Goal: Task Accomplishment & Management: Manage account settings

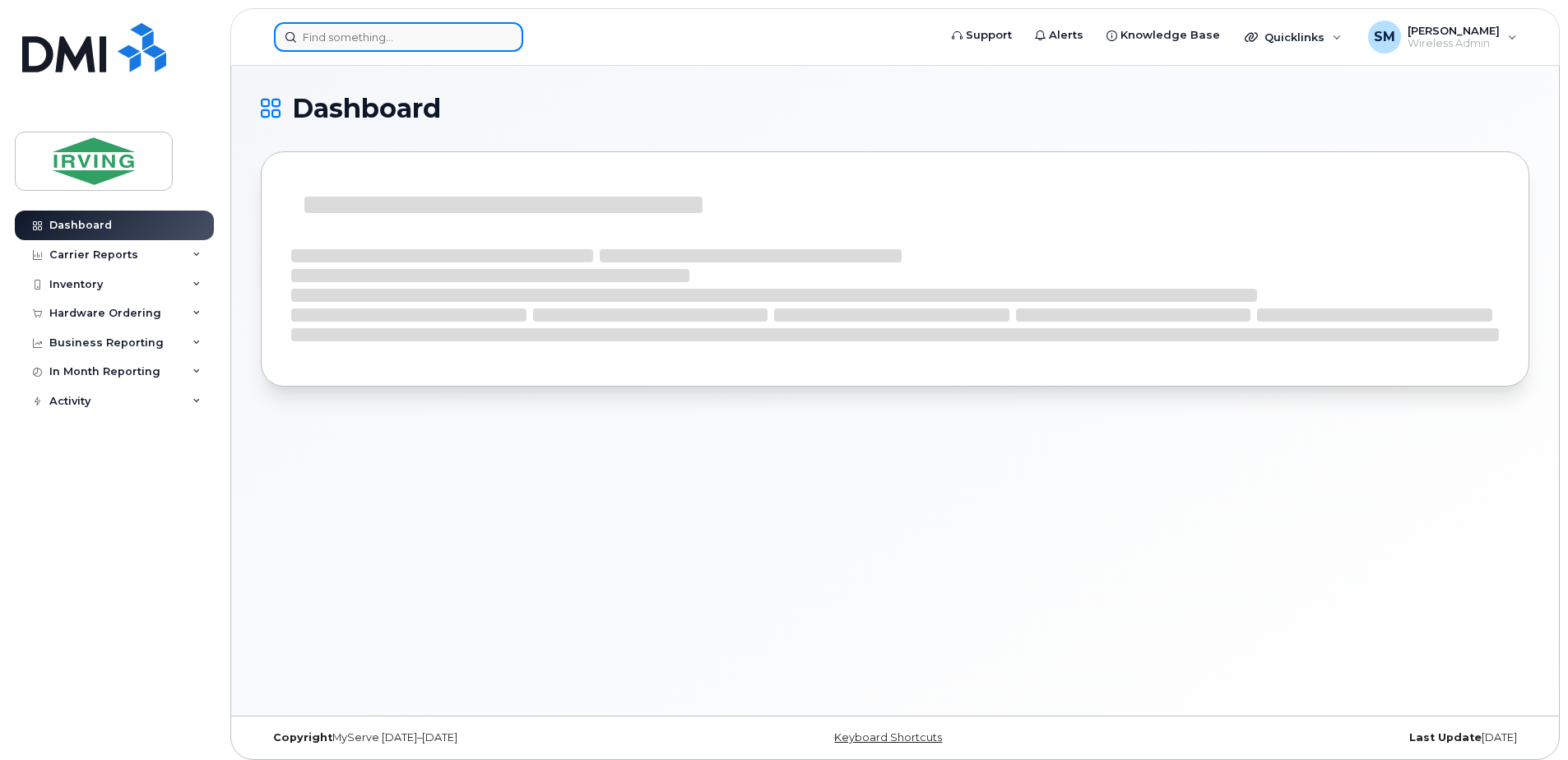
click at [352, 32] on input at bounding box center [398, 37] width 250 height 30
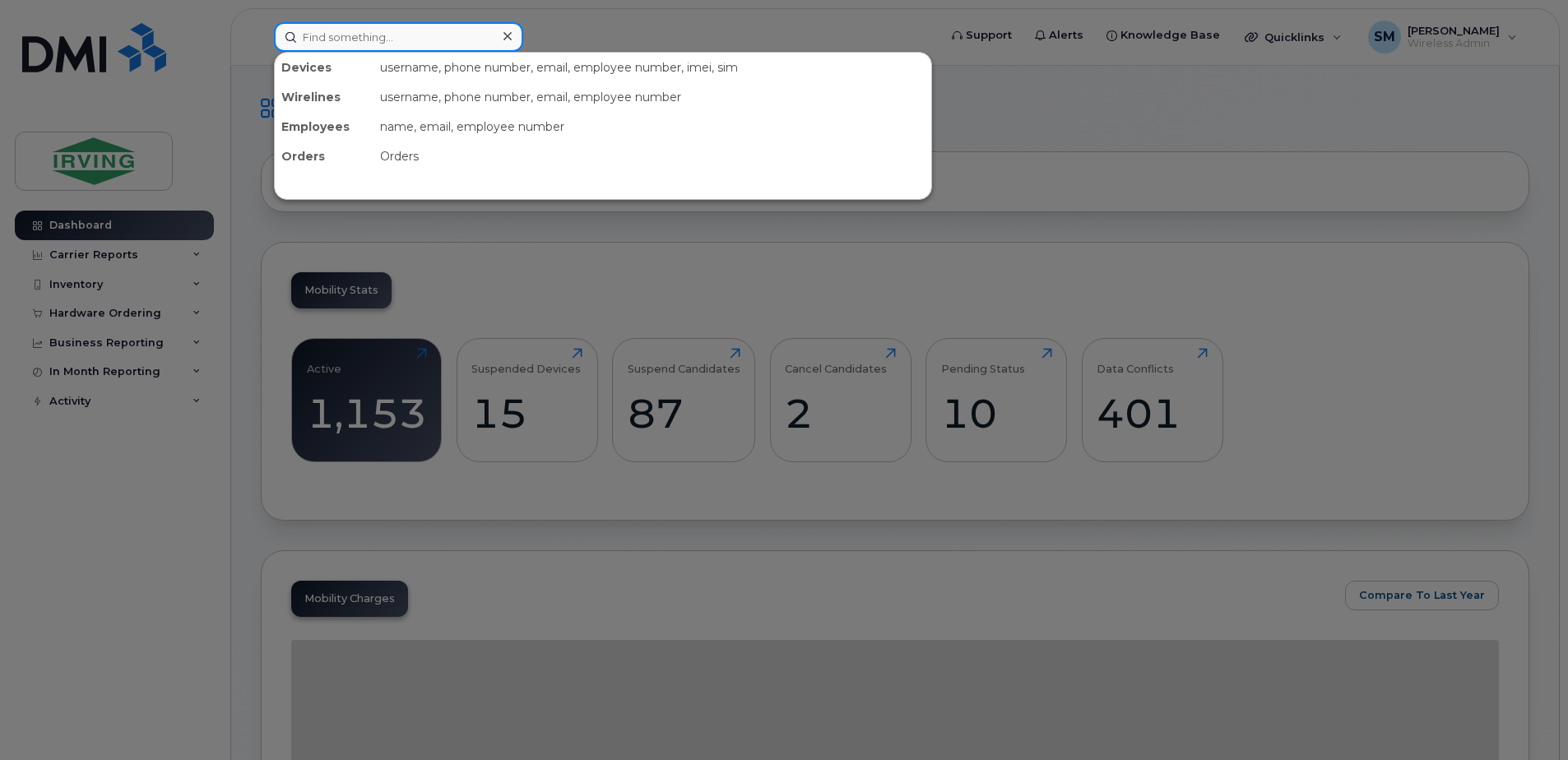
paste input "G7-812-0FF-12B0"
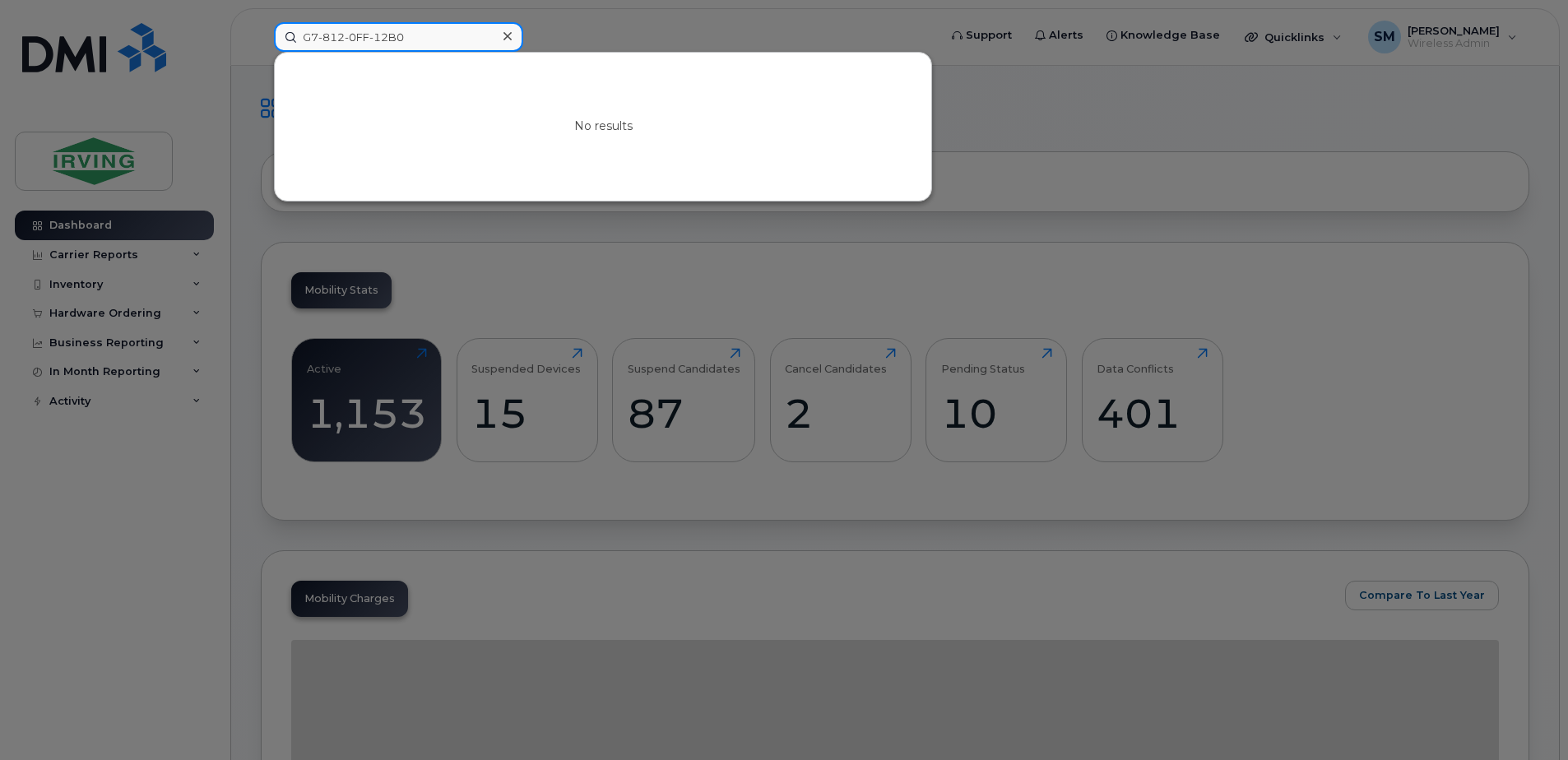
drag, startPoint x: 438, startPoint y: 41, endPoint x: 331, endPoint y: 45, distance: 107.1
click at [331, 45] on input "G7-812-0FF-12B0" at bounding box center [398, 37] width 250 height 30
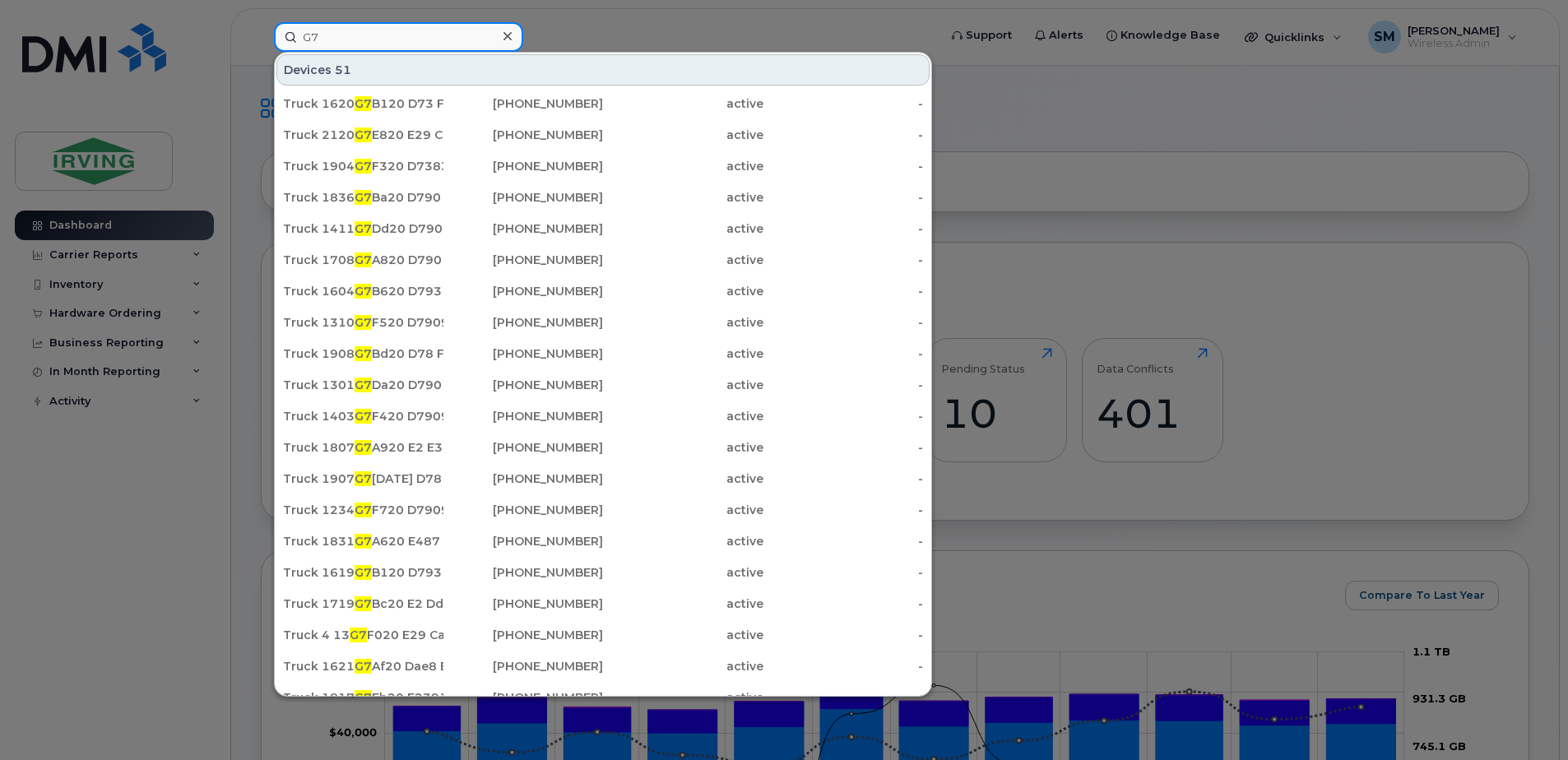
click at [324, 26] on input "G7" at bounding box center [398, 37] width 250 height 30
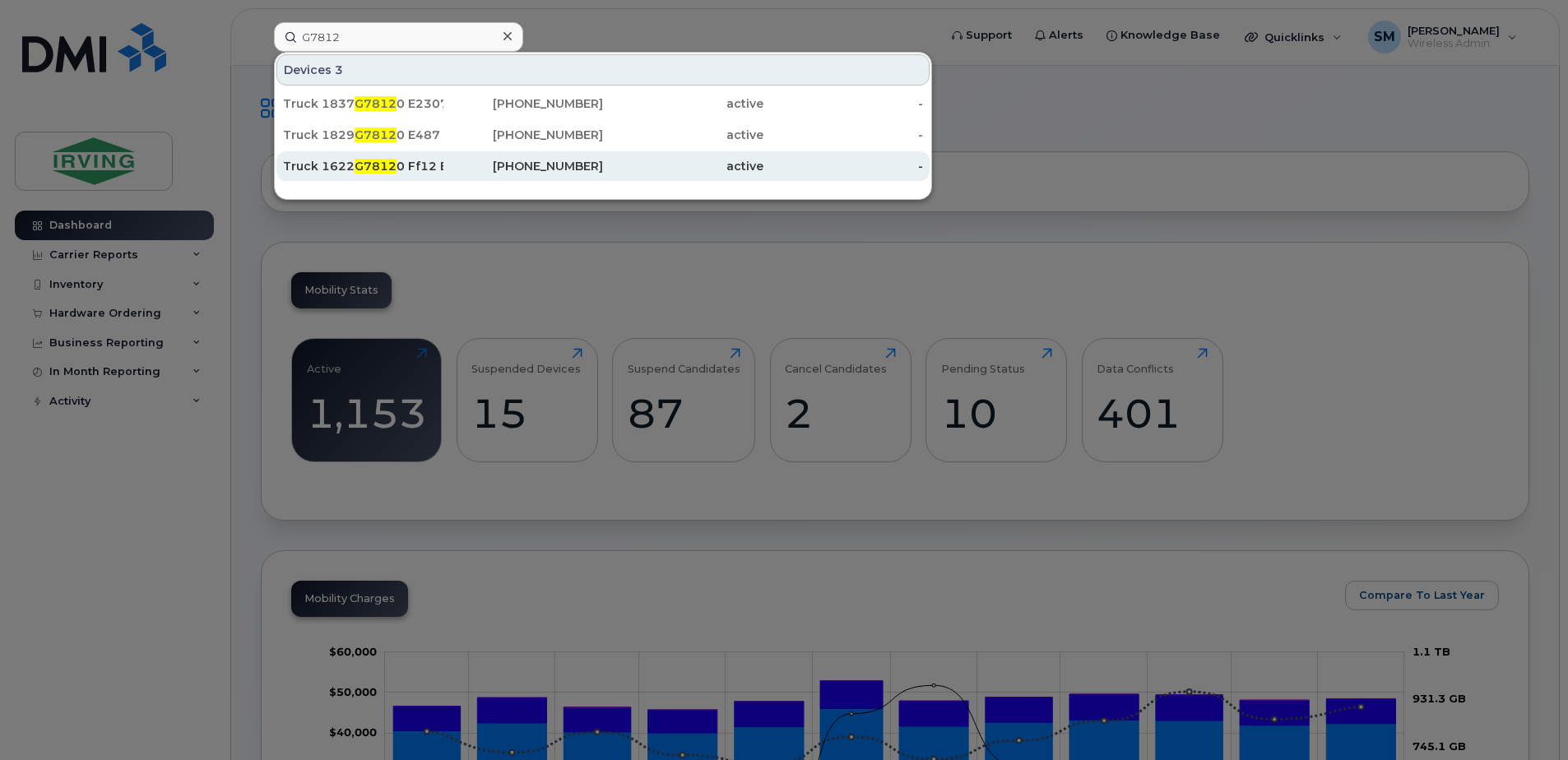
click at [420, 163] on div "Truck 1622 G7812 0 Ff12 B0" at bounding box center [363, 166] width 161 height 17
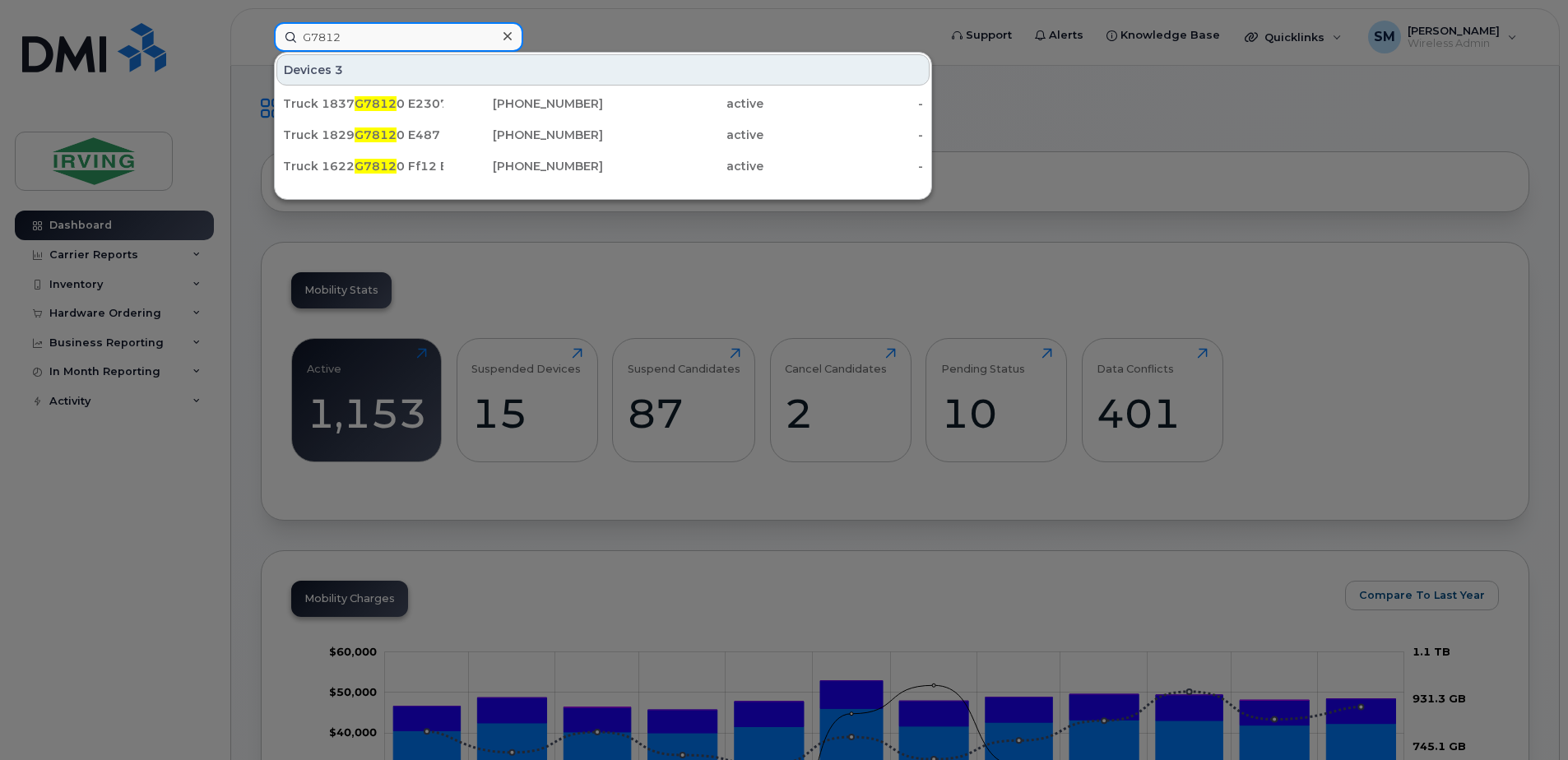
click at [344, 36] on input "G7812" at bounding box center [398, 37] width 250 height 30
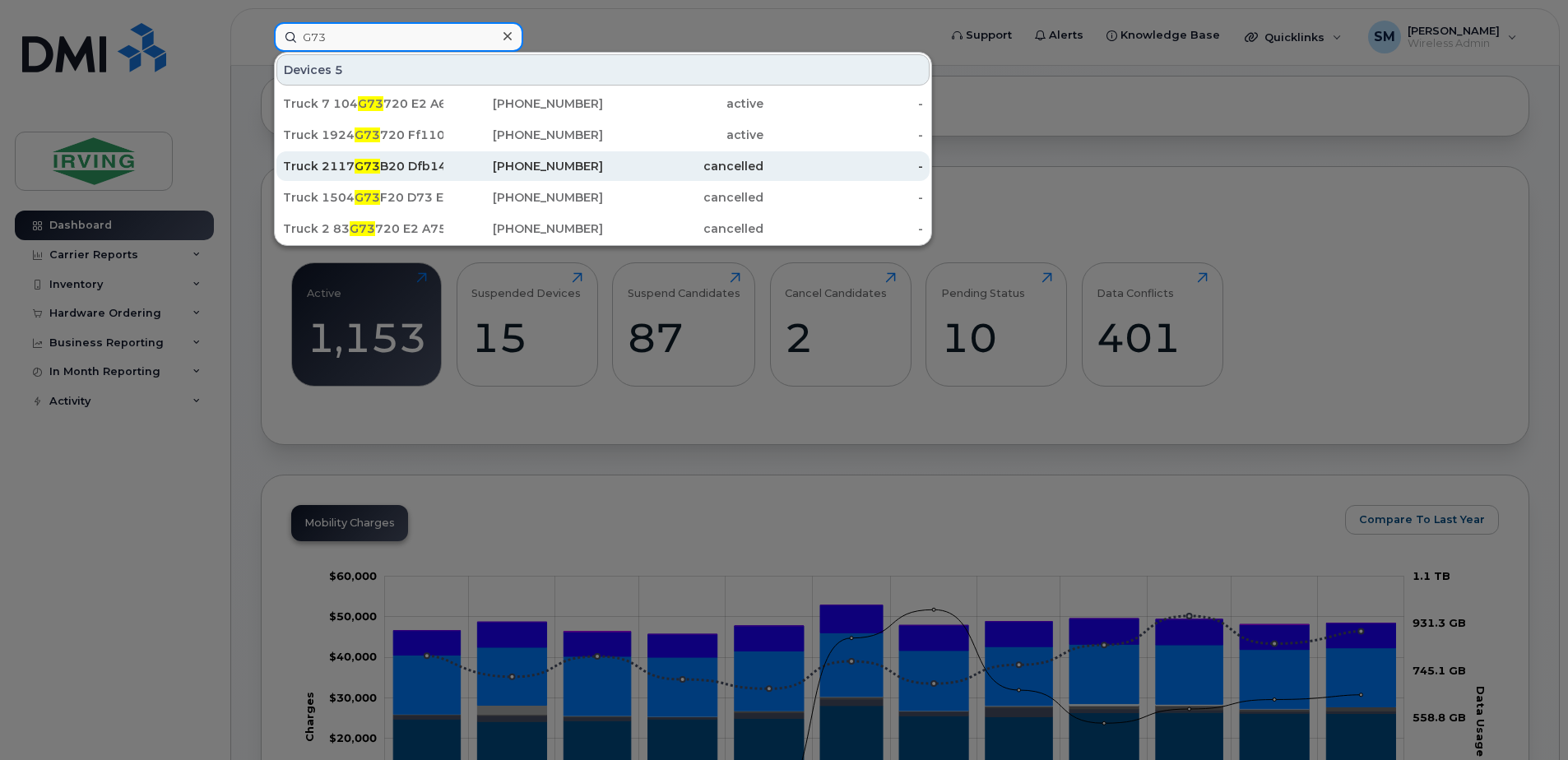
scroll to position [164, 0]
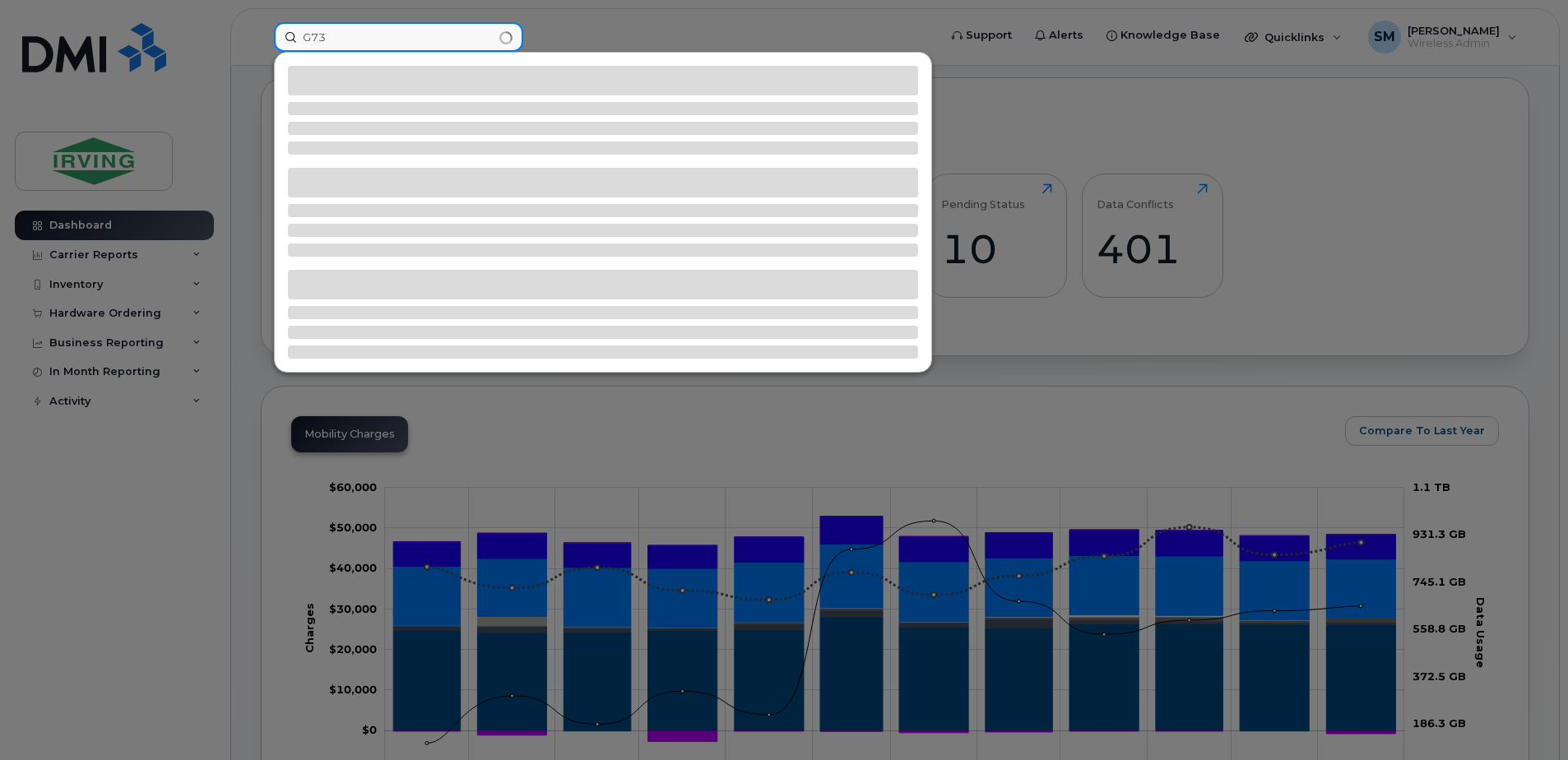
type input "G73"
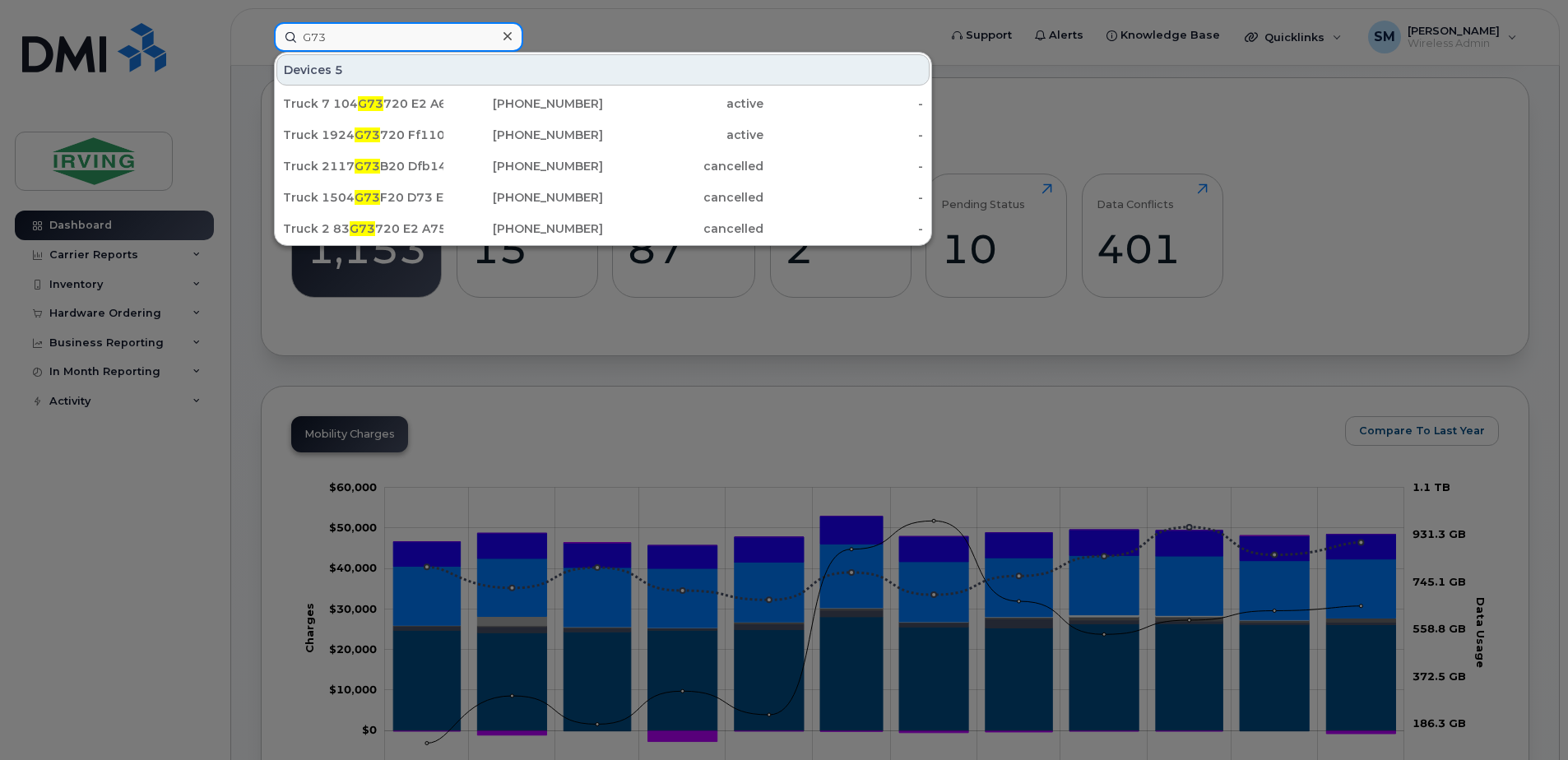
drag, startPoint x: 225, startPoint y: 42, endPoint x: 182, endPoint y: 42, distance: 43.0
click at [261, 42] on div "G73 Devices 5 Truck 7 104 G73 720 E2 A657 902-430-4499 active - Truck 1924 G73 …" at bounding box center [600, 37] width 679 height 30
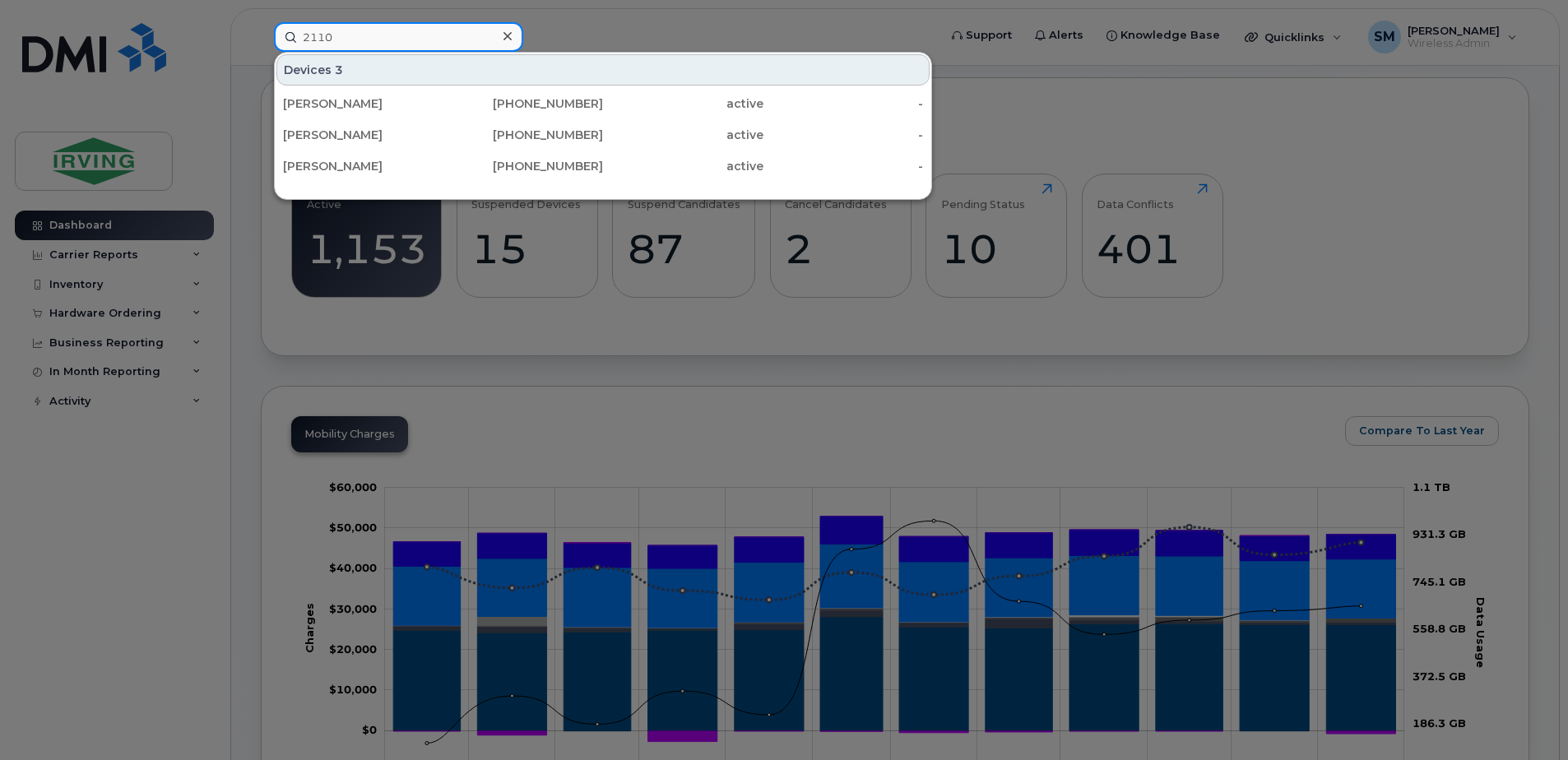
type input "2110"
click at [508, 32] on icon at bounding box center [508, 36] width 8 height 13
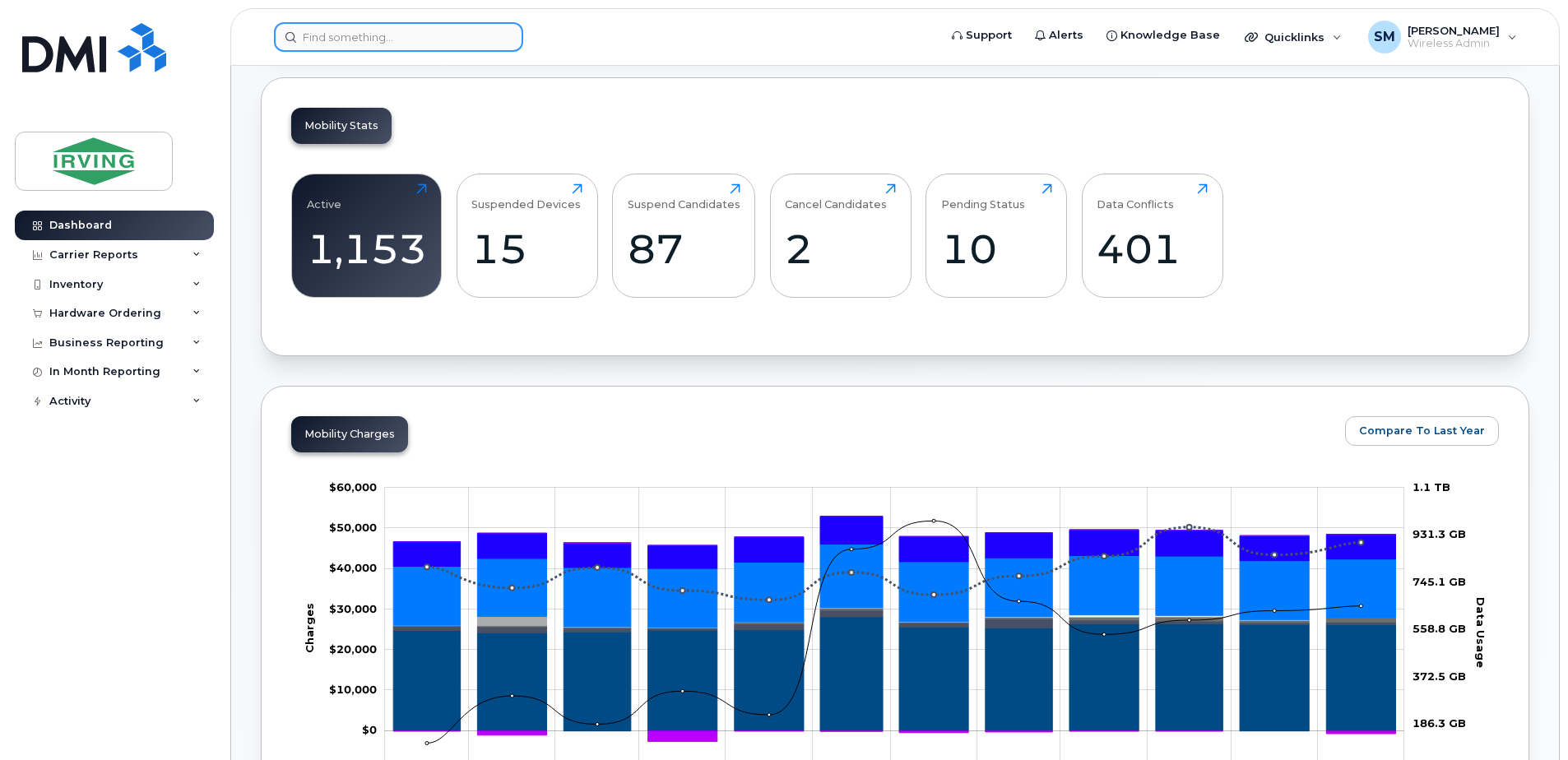
click at [370, 35] on input at bounding box center [398, 37] width 250 height 30
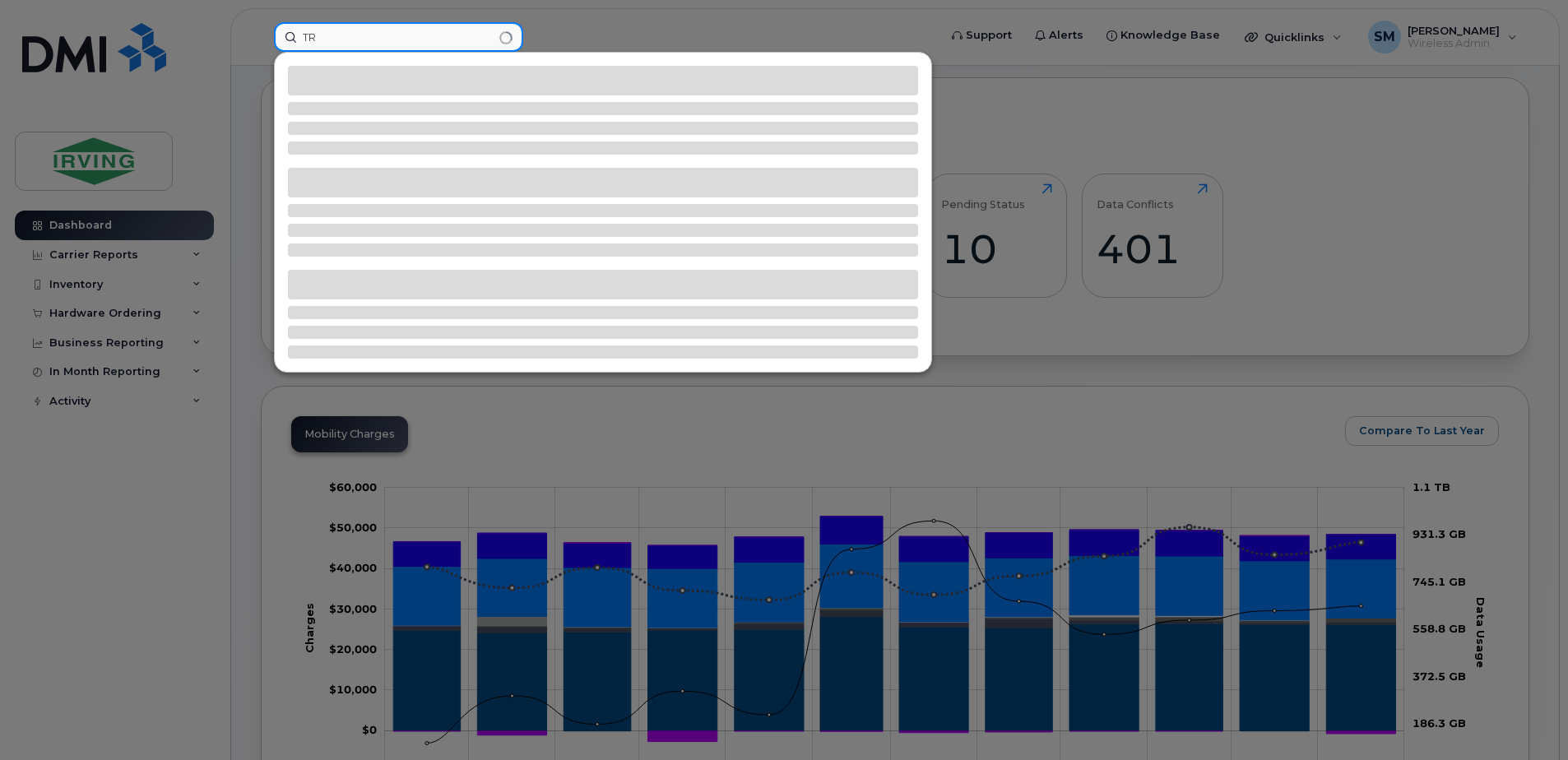
type input "T"
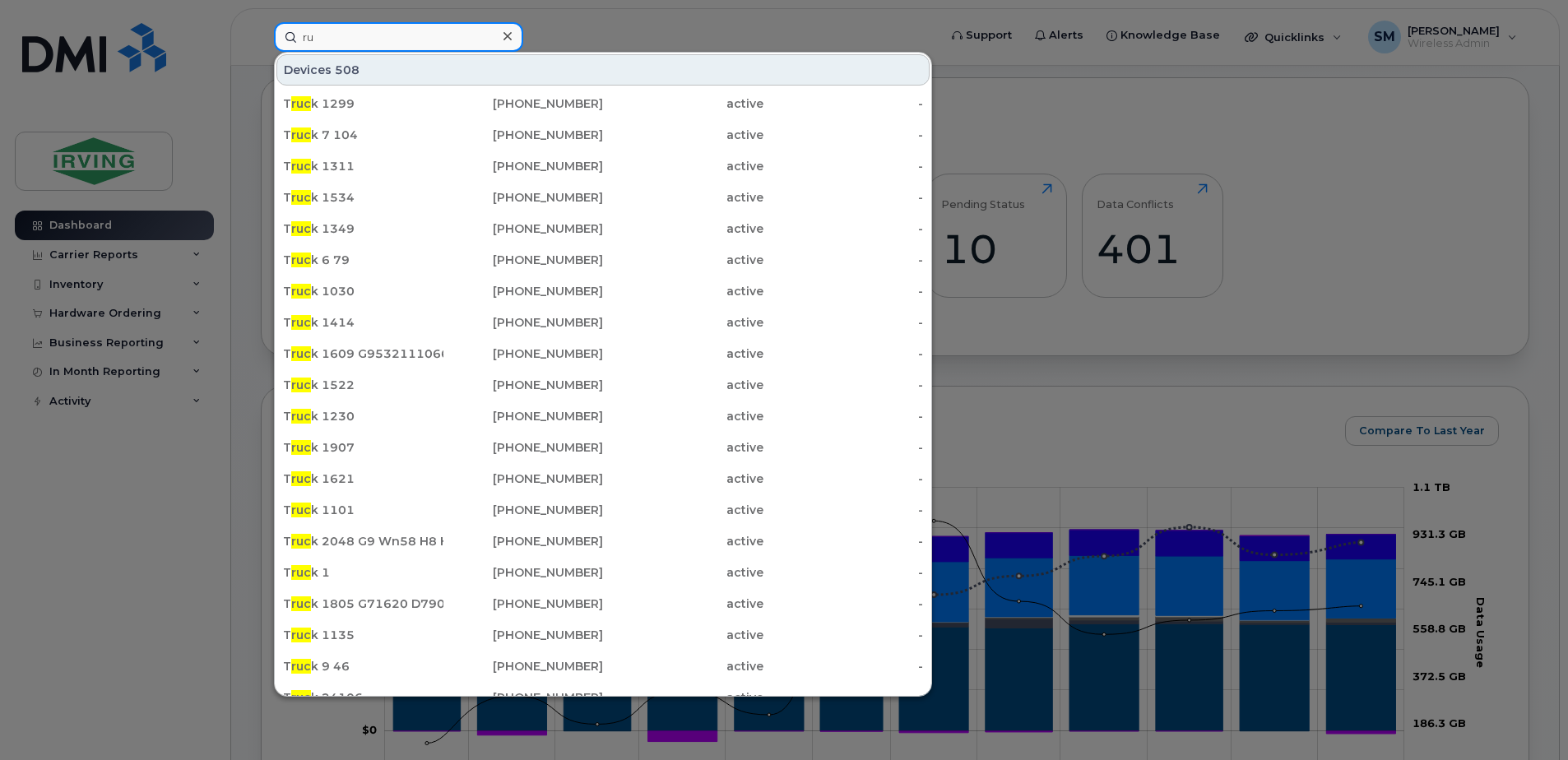
type input "r"
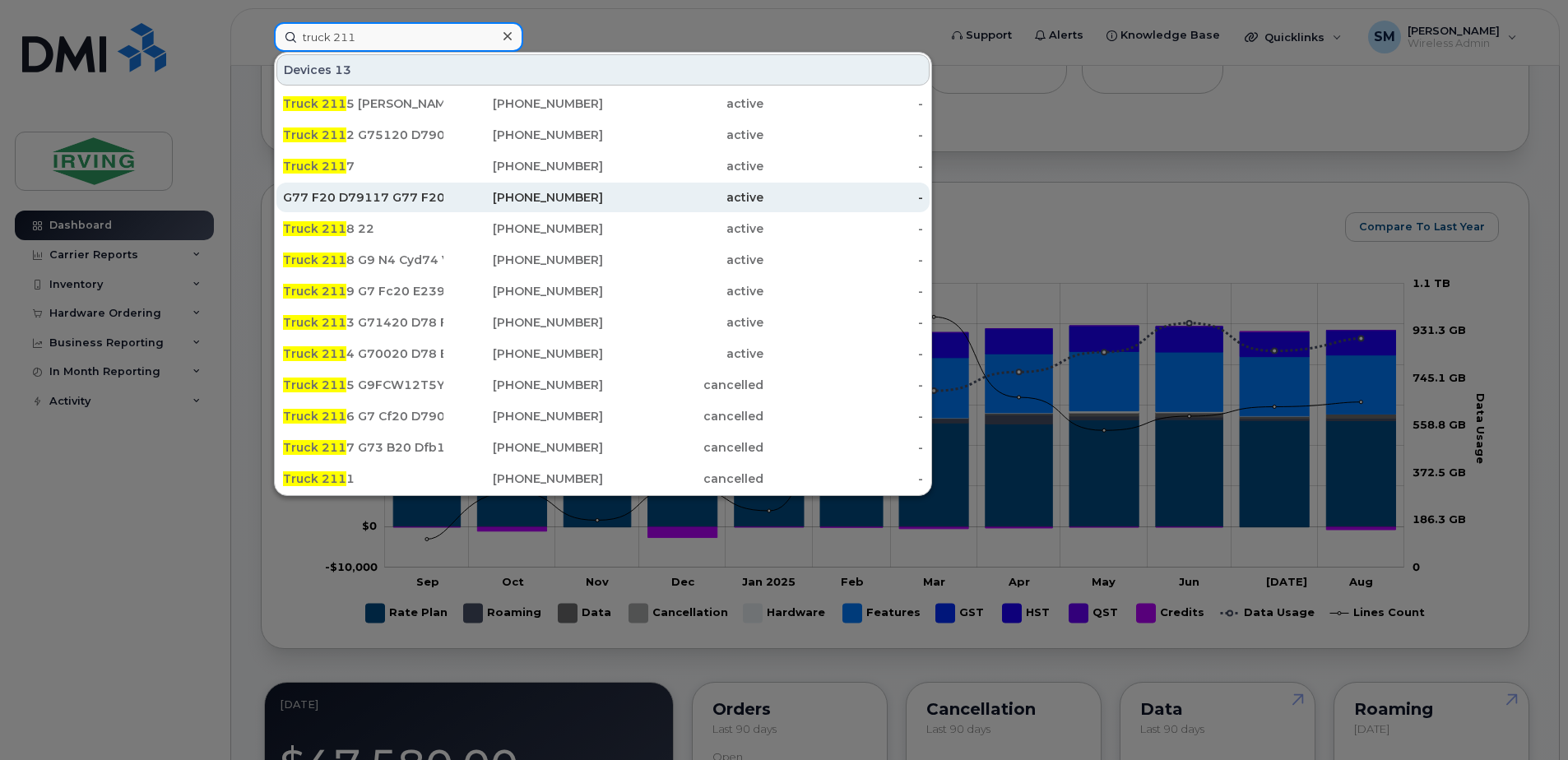
scroll to position [411, 0]
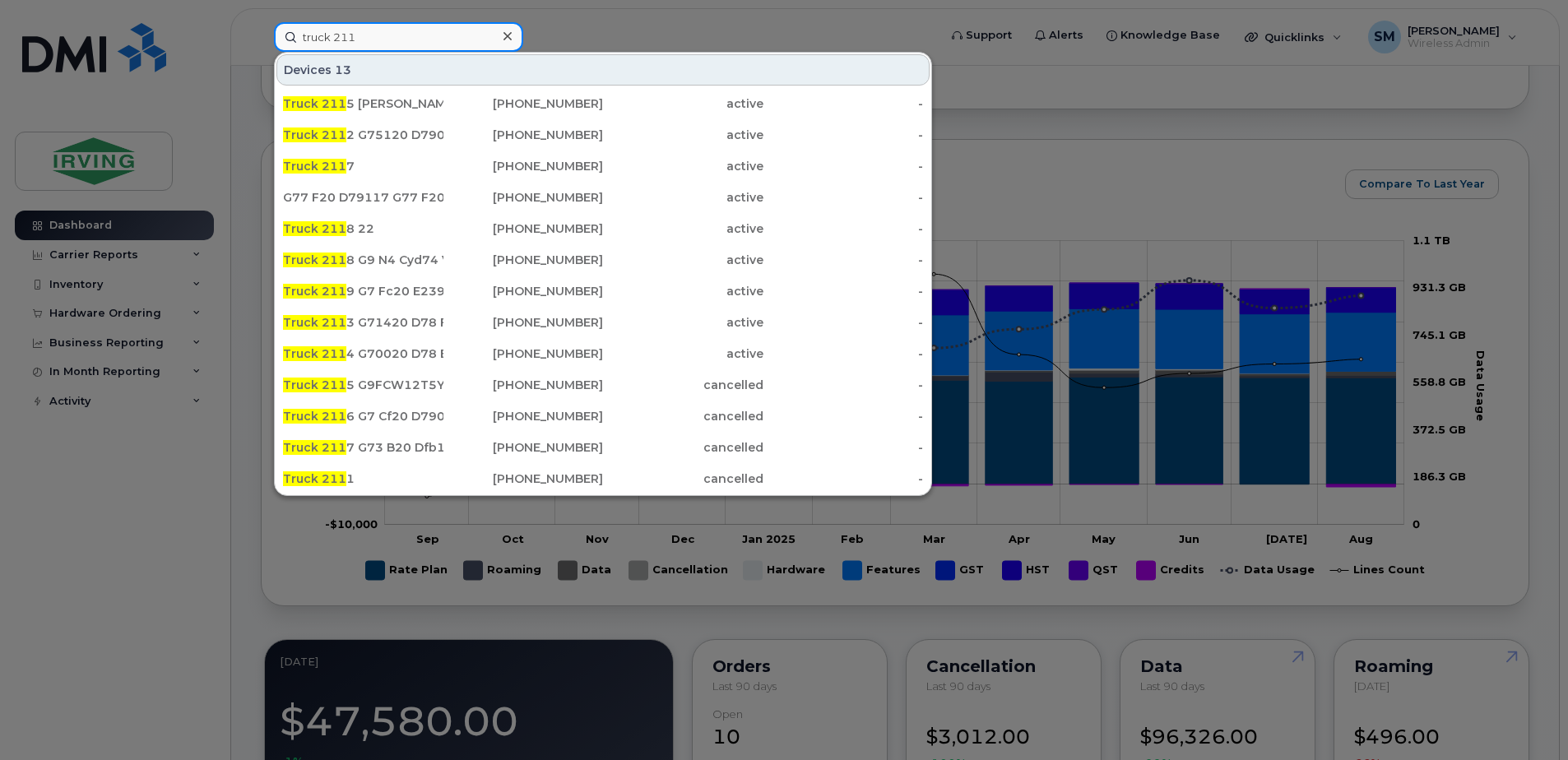
type input "truck 2110"
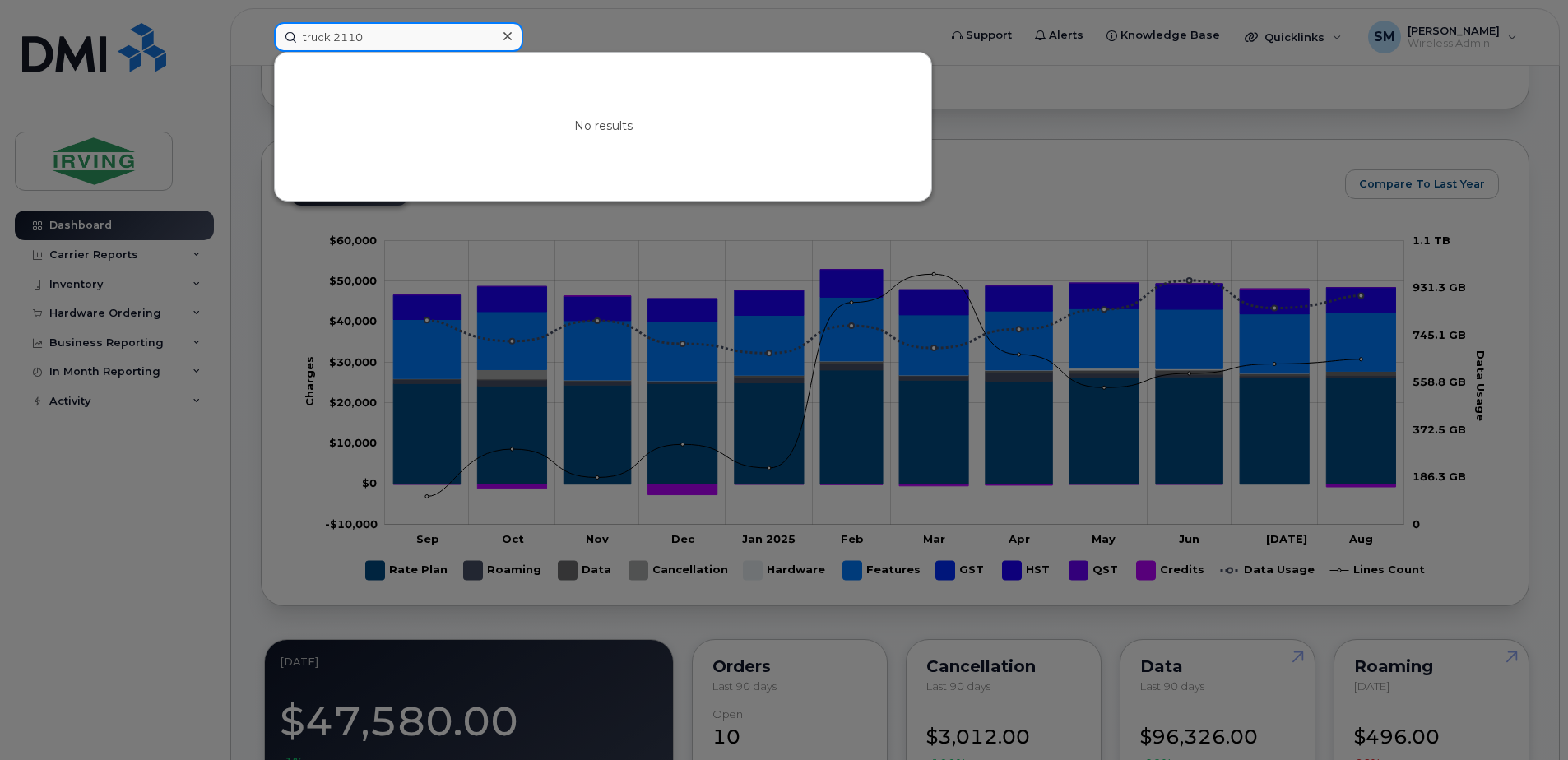
click at [359, 32] on input "truck 2110" at bounding box center [398, 37] width 250 height 30
drag, startPoint x: 338, startPoint y: 41, endPoint x: 296, endPoint y: 37, distance: 42.2
click at [296, 37] on input "truck 2110" at bounding box center [398, 37] width 250 height 30
drag, startPoint x: 383, startPoint y: 44, endPoint x: 248, endPoint y: 32, distance: 135.5
click at [261, 24] on div "truck 2110 No results" at bounding box center [600, 37] width 679 height 30
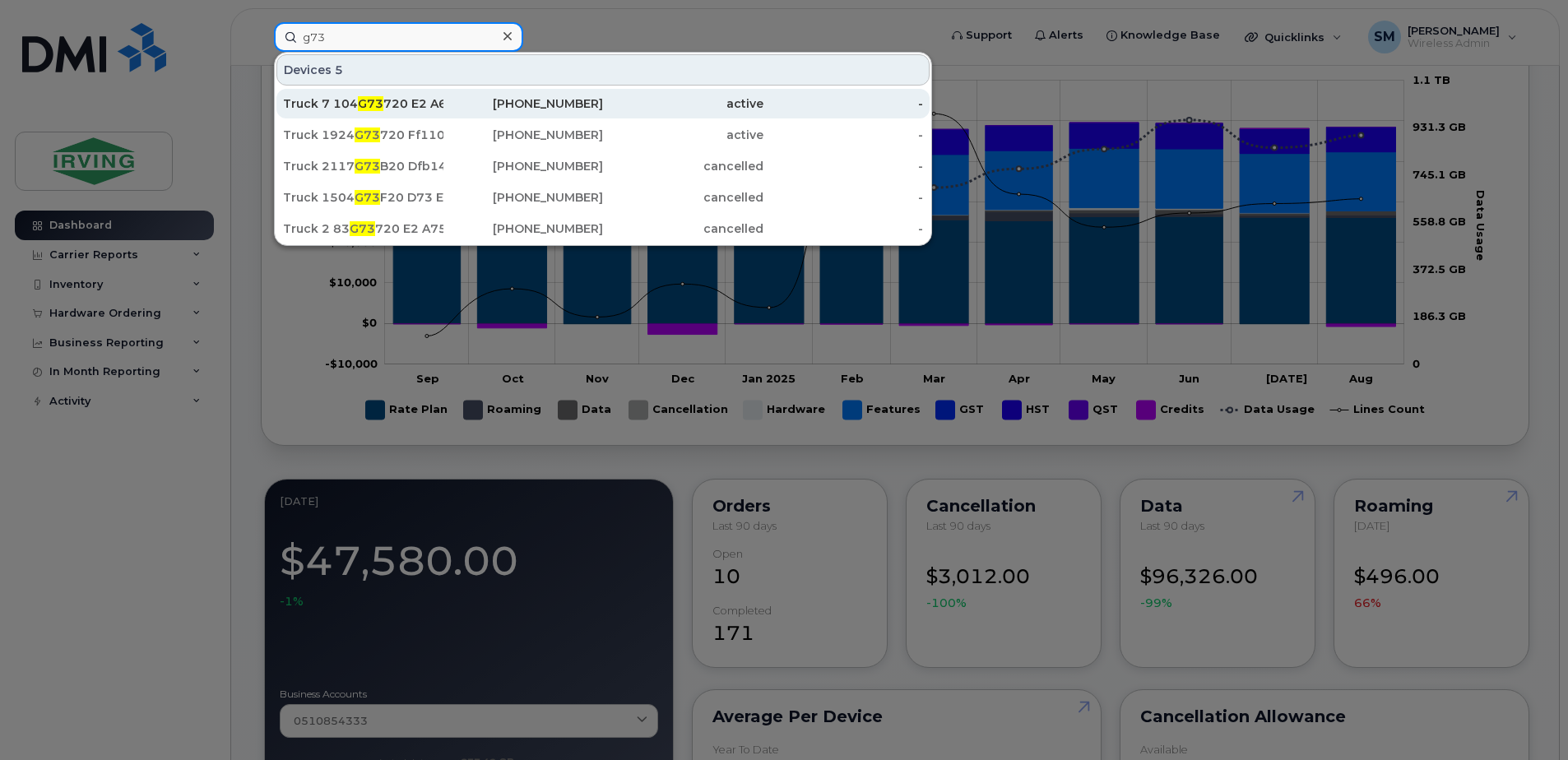
scroll to position [576, 0]
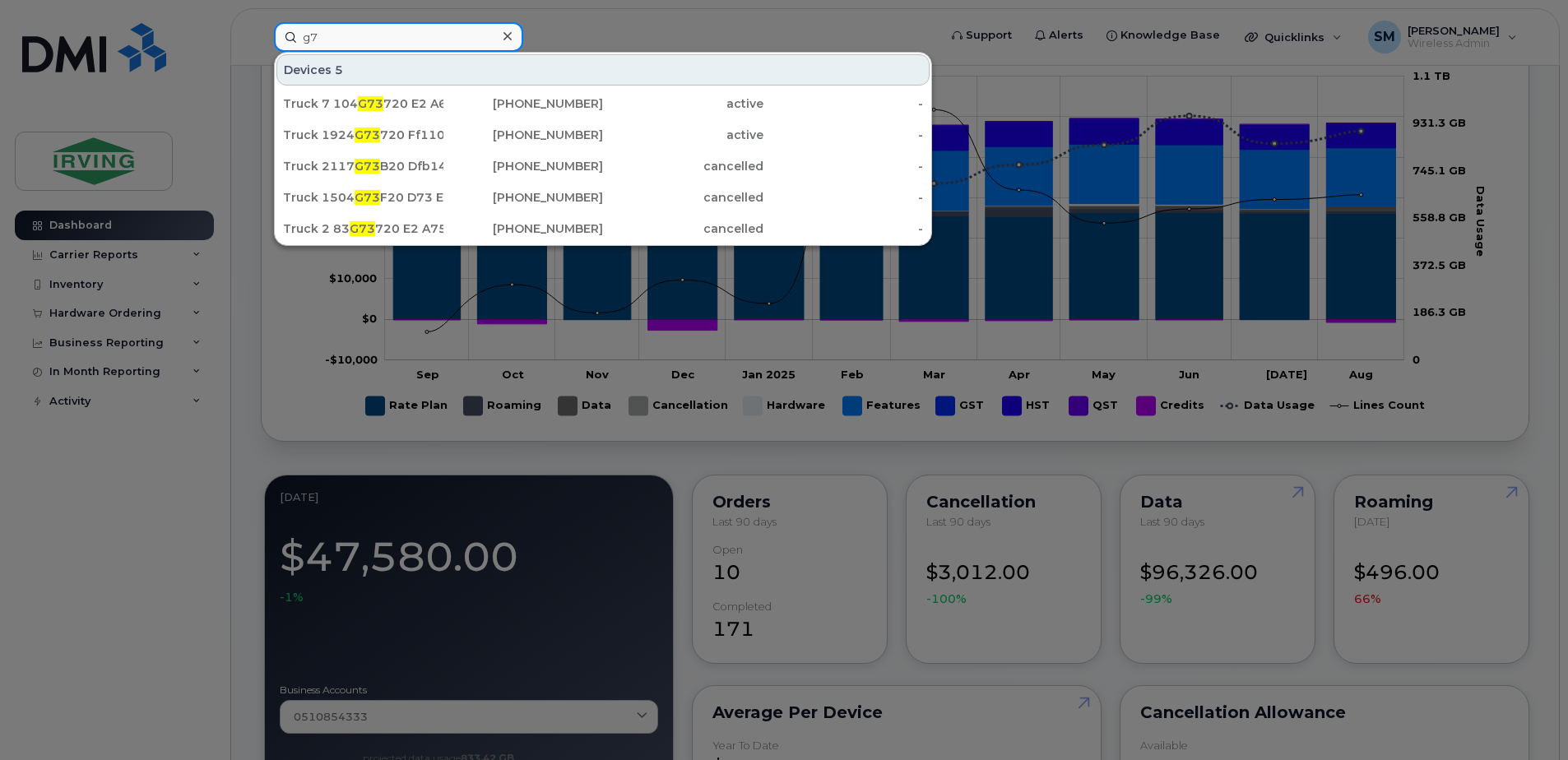
type input "g"
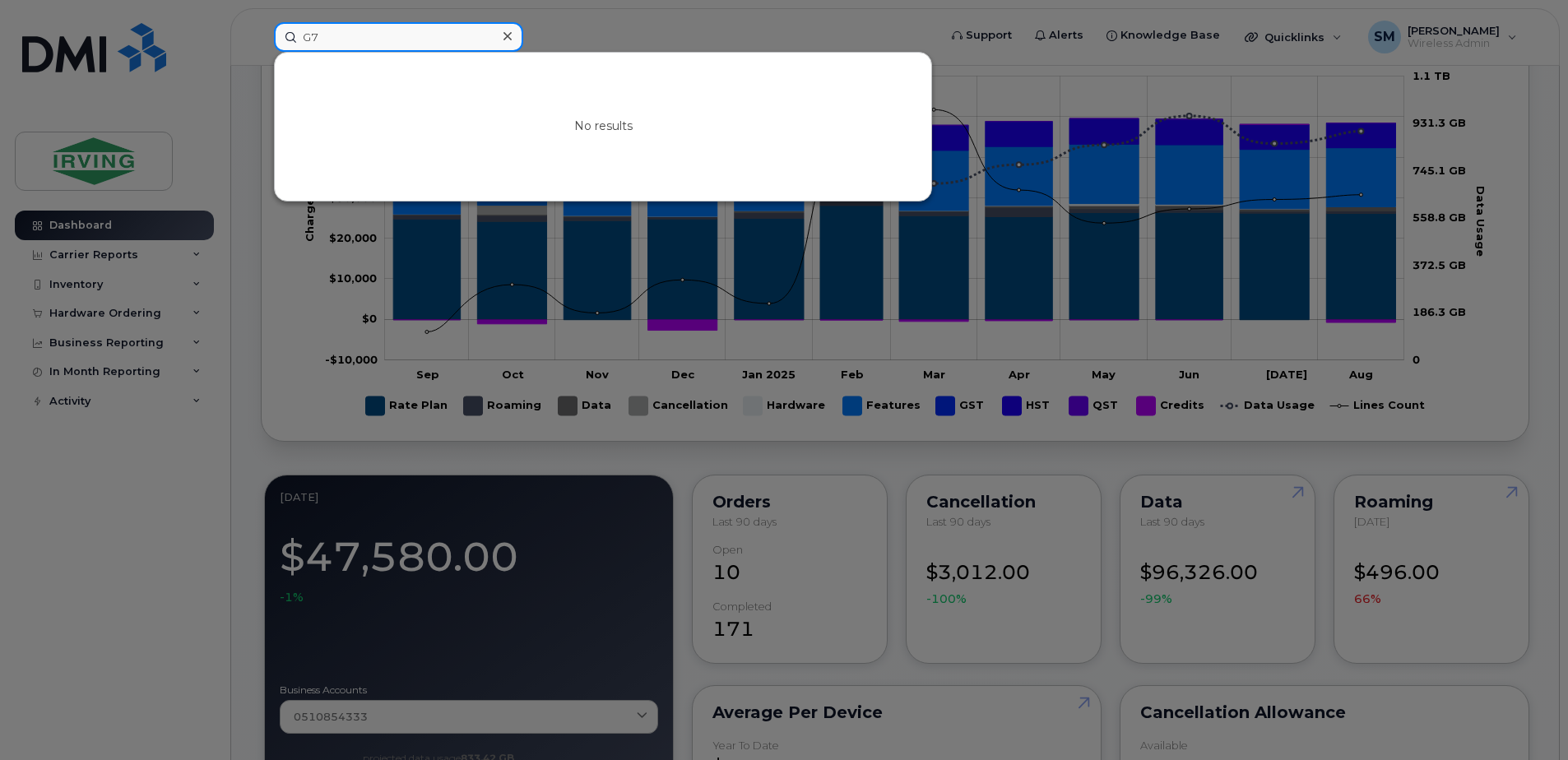
type input "G"
click at [359, 32] on input at bounding box center [398, 37] width 250 height 30
paste input "8F58"
type input "8F58"
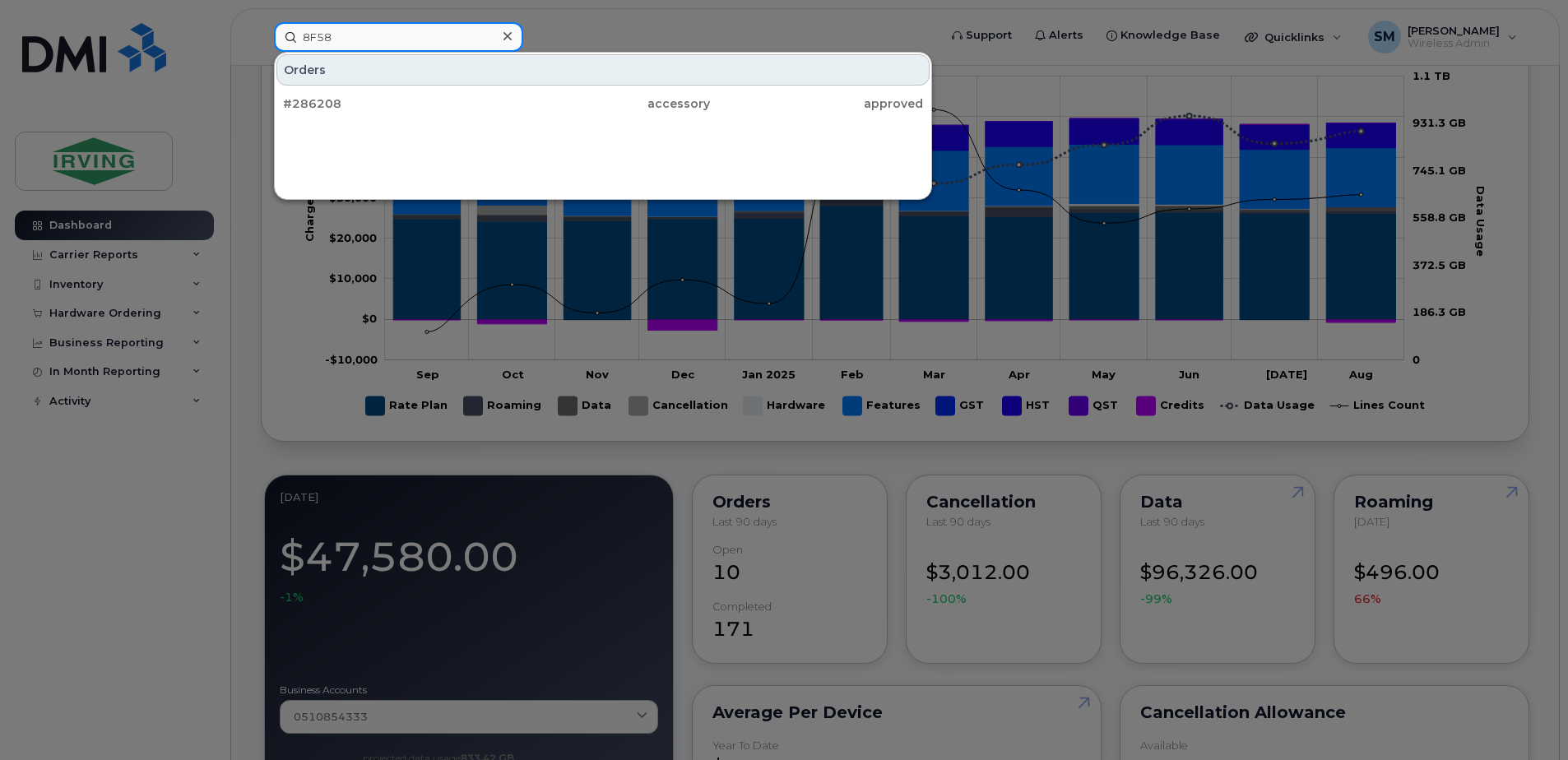
drag, startPoint x: 340, startPoint y: 36, endPoint x: 258, endPoint y: 36, distance: 82.0
click at [261, 36] on div "8F58 Orders #286208 accessory approved" at bounding box center [600, 37] width 679 height 30
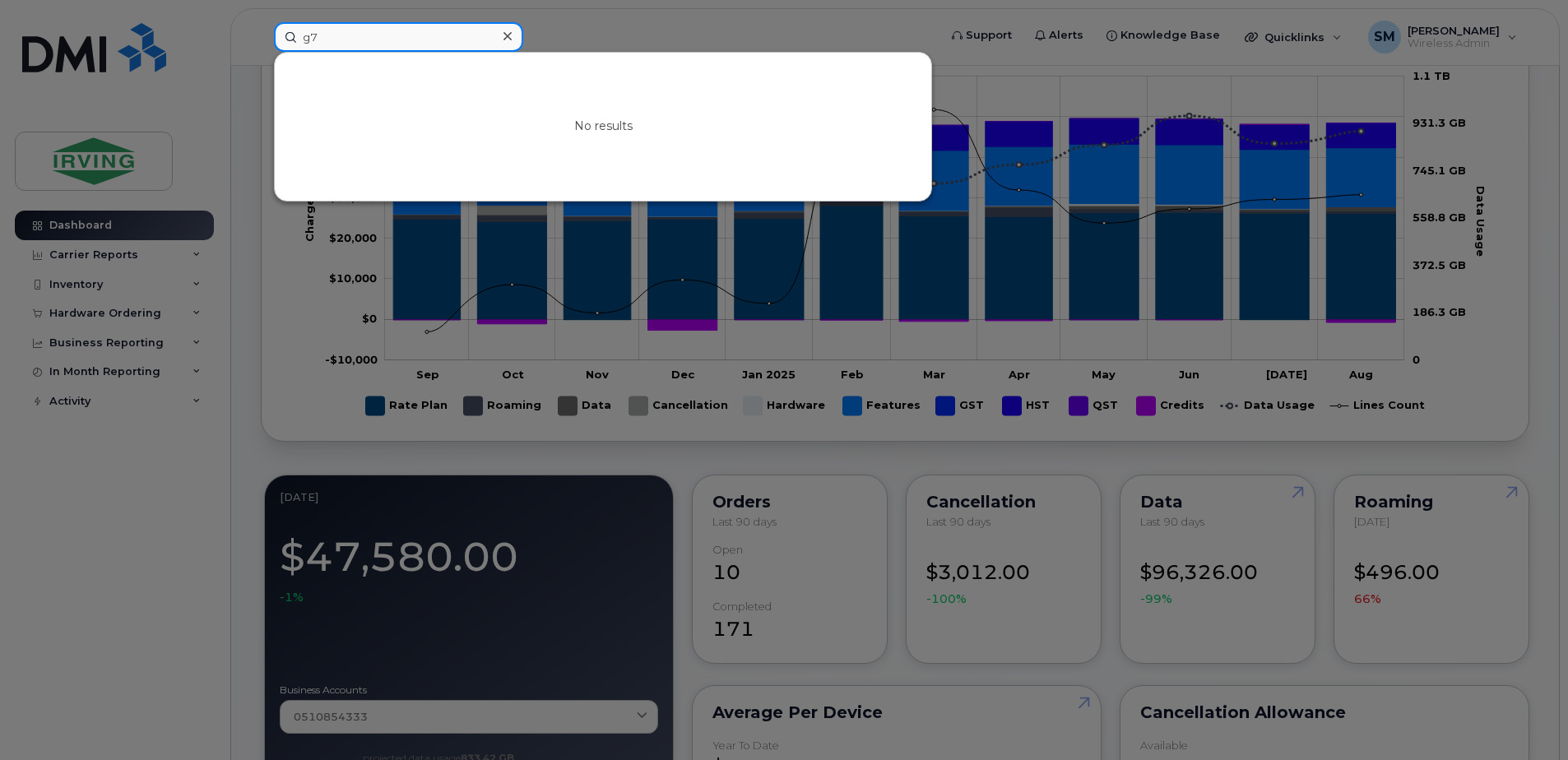
type input "g"
click at [387, 28] on input at bounding box center [398, 37] width 250 height 30
click at [667, 28] on div at bounding box center [784, 380] width 1568 height 760
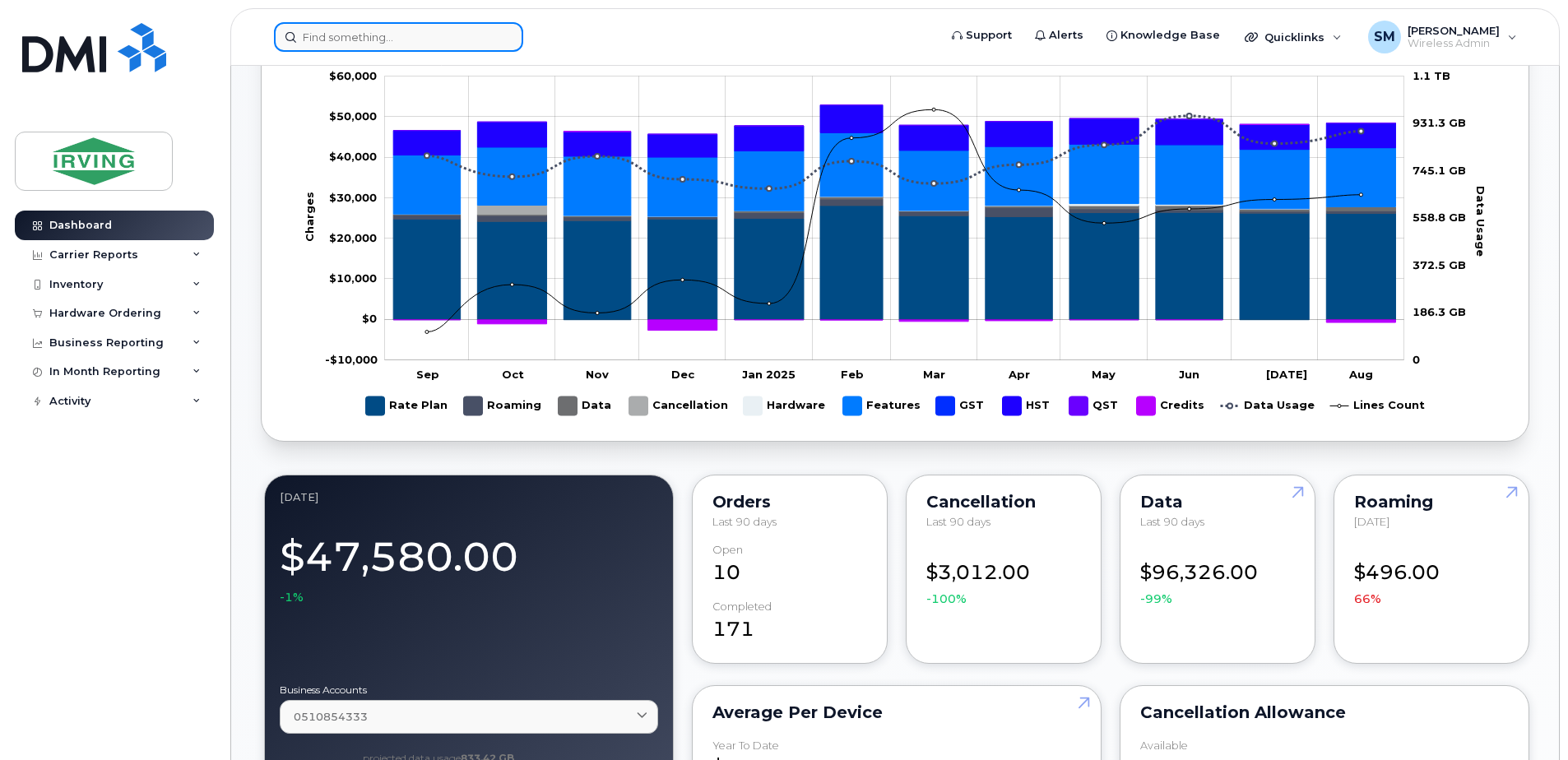
click at [378, 32] on input at bounding box center [398, 37] width 250 height 30
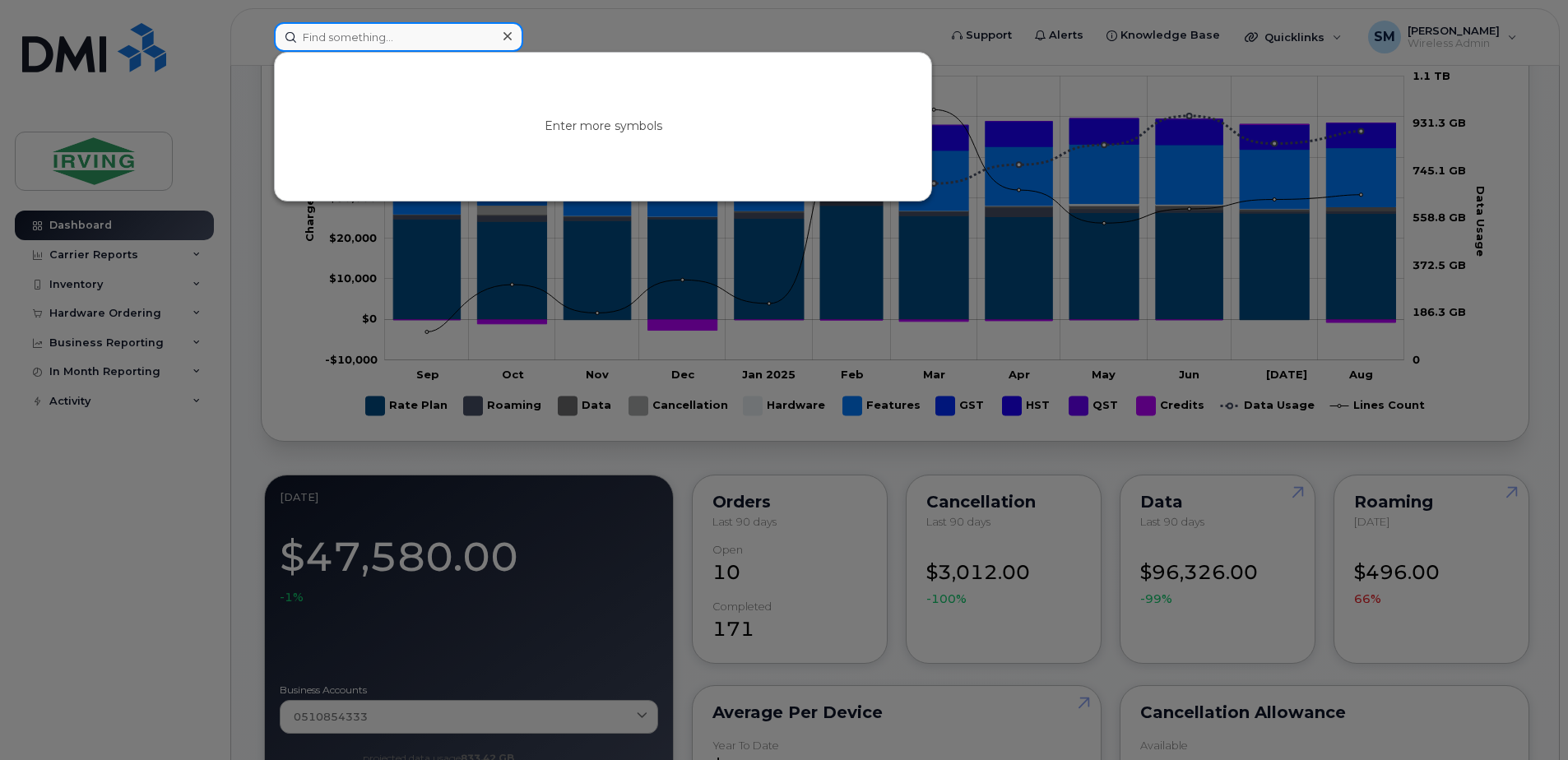
paste input "G7EB20E23916"
drag, startPoint x: 418, startPoint y: 39, endPoint x: 339, endPoint y: 39, distance: 79.0
click at [339, 39] on input "G7EB20E23916" at bounding box center [398, 37] width 250 height 30
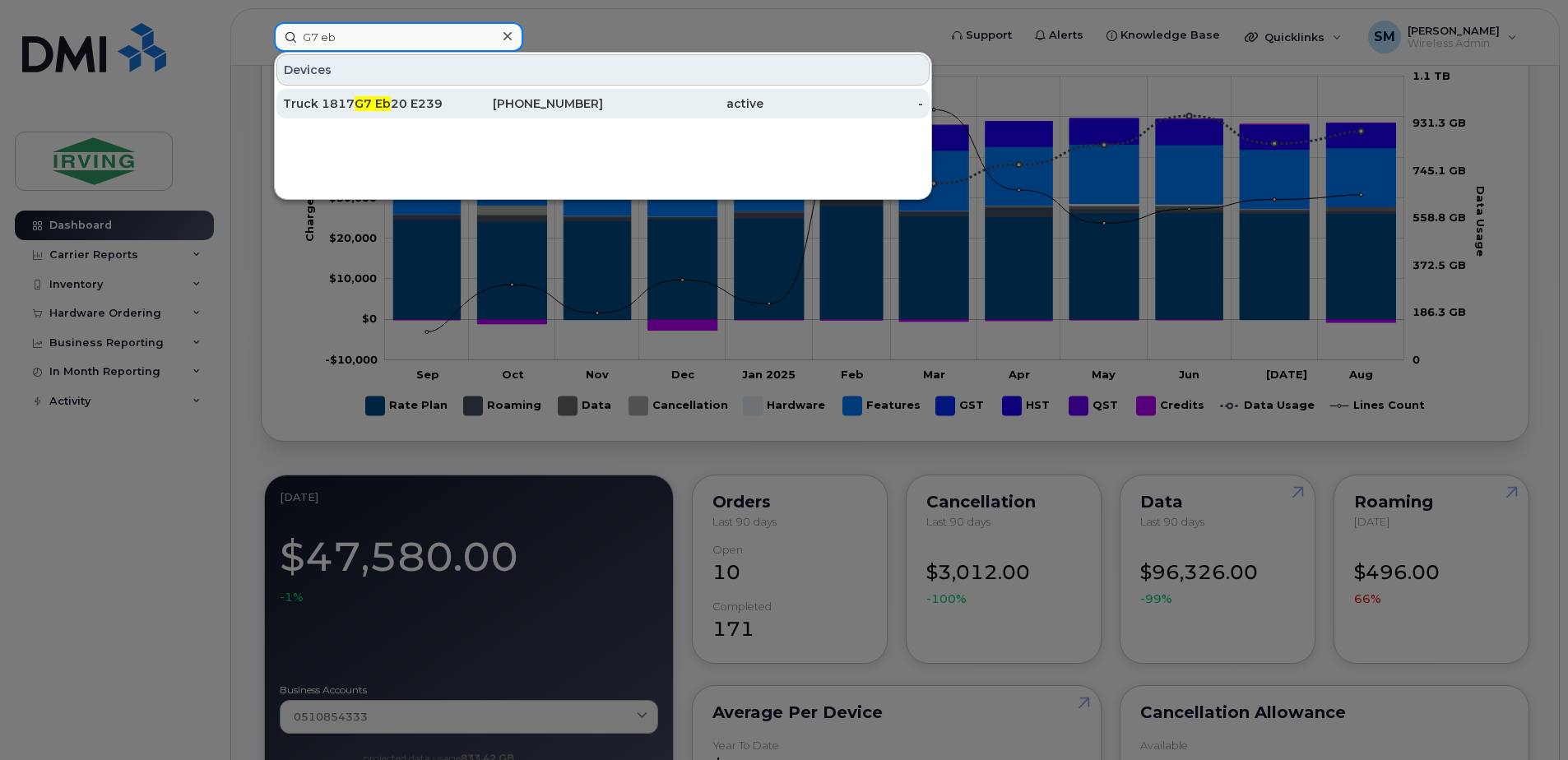
type input "G7 eb"
click at [402, 104] on div "Truck 1817 G7 Eb 20 E23916" at bounding box center [363, 104] width 161 height 17
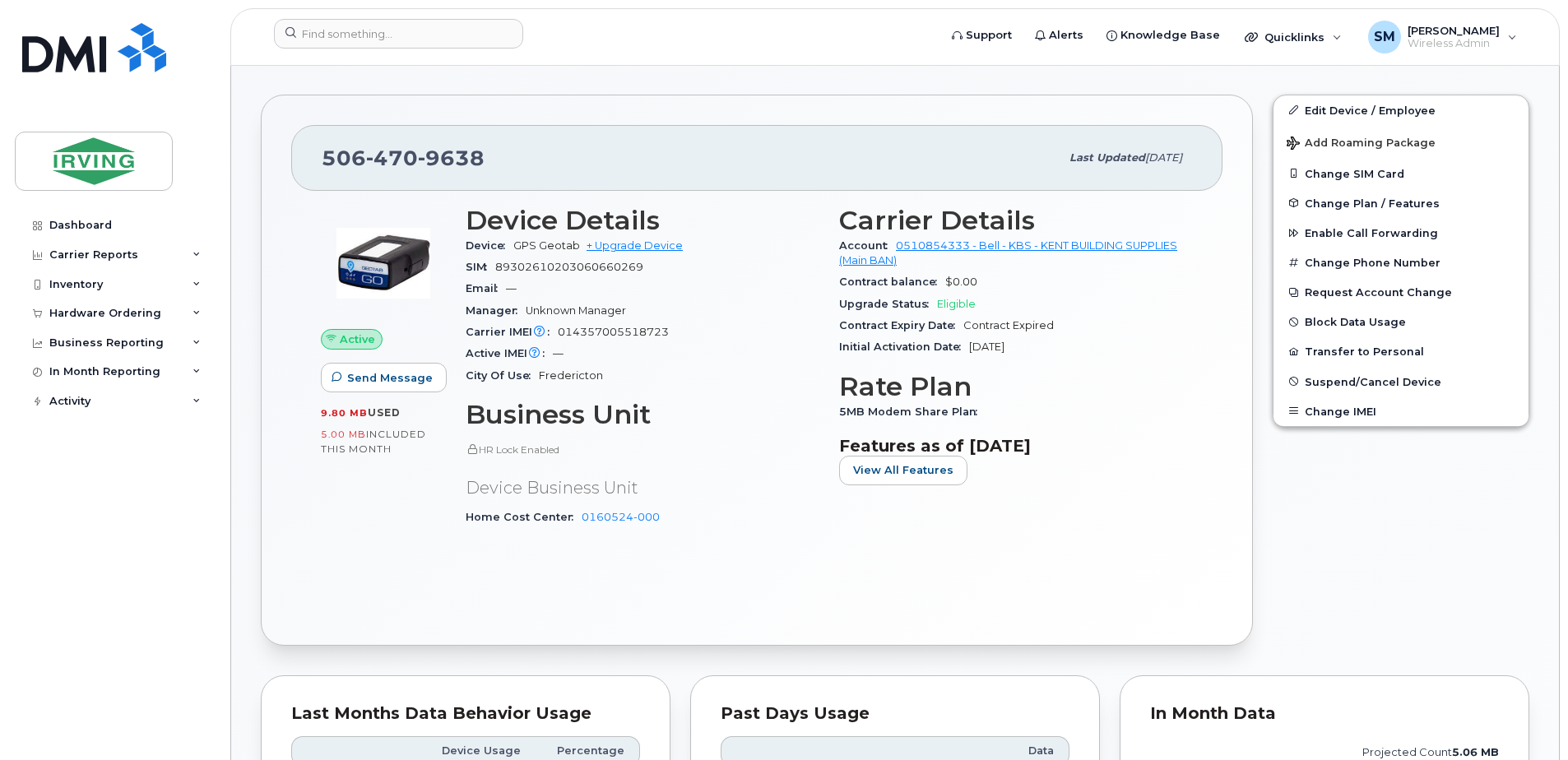
scroll to position [411, 0]
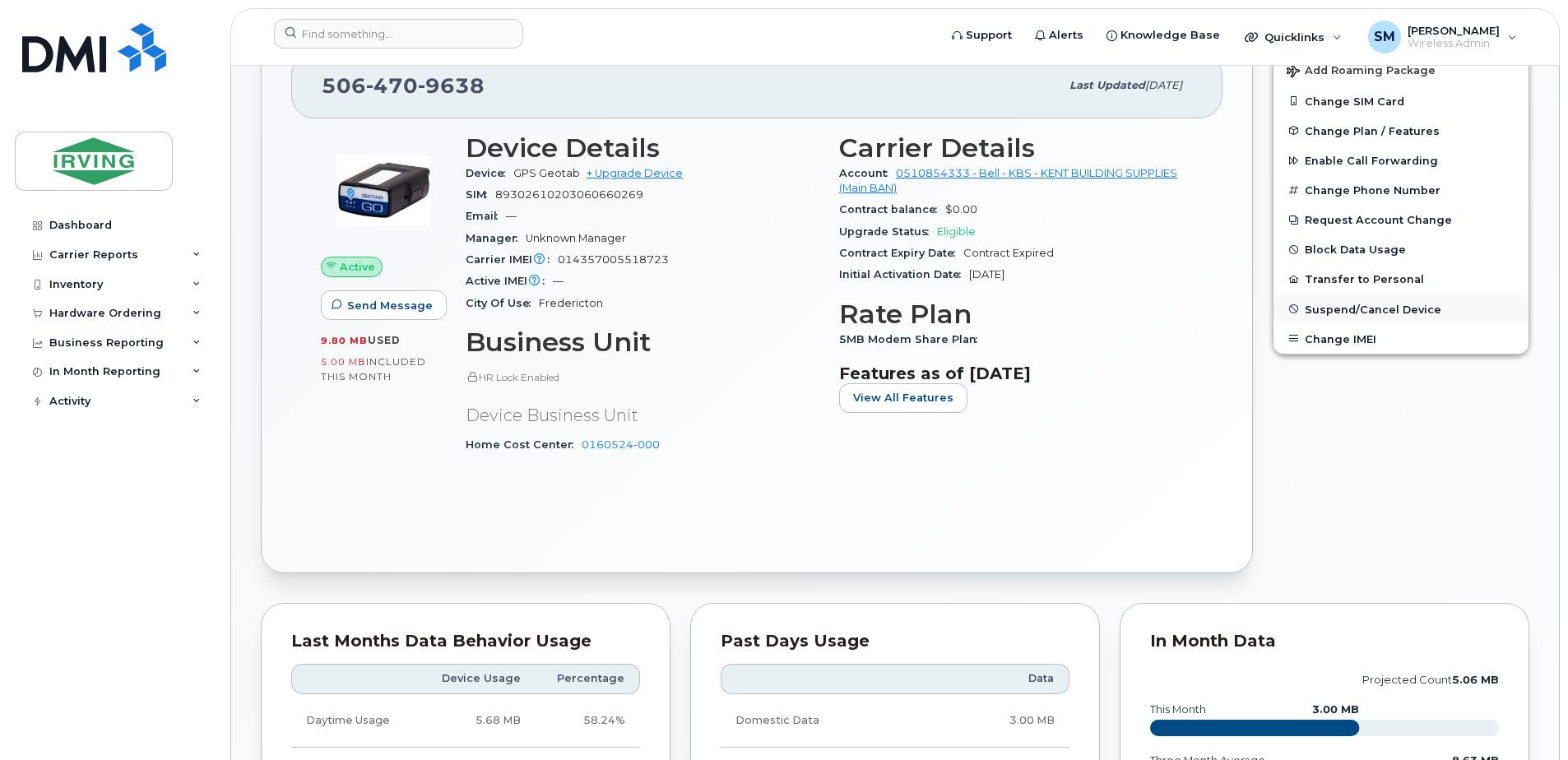
click at [1348, 308] on span "Suspend/Cancel Device" at bounding box center [1372, 308] width 136 height 12
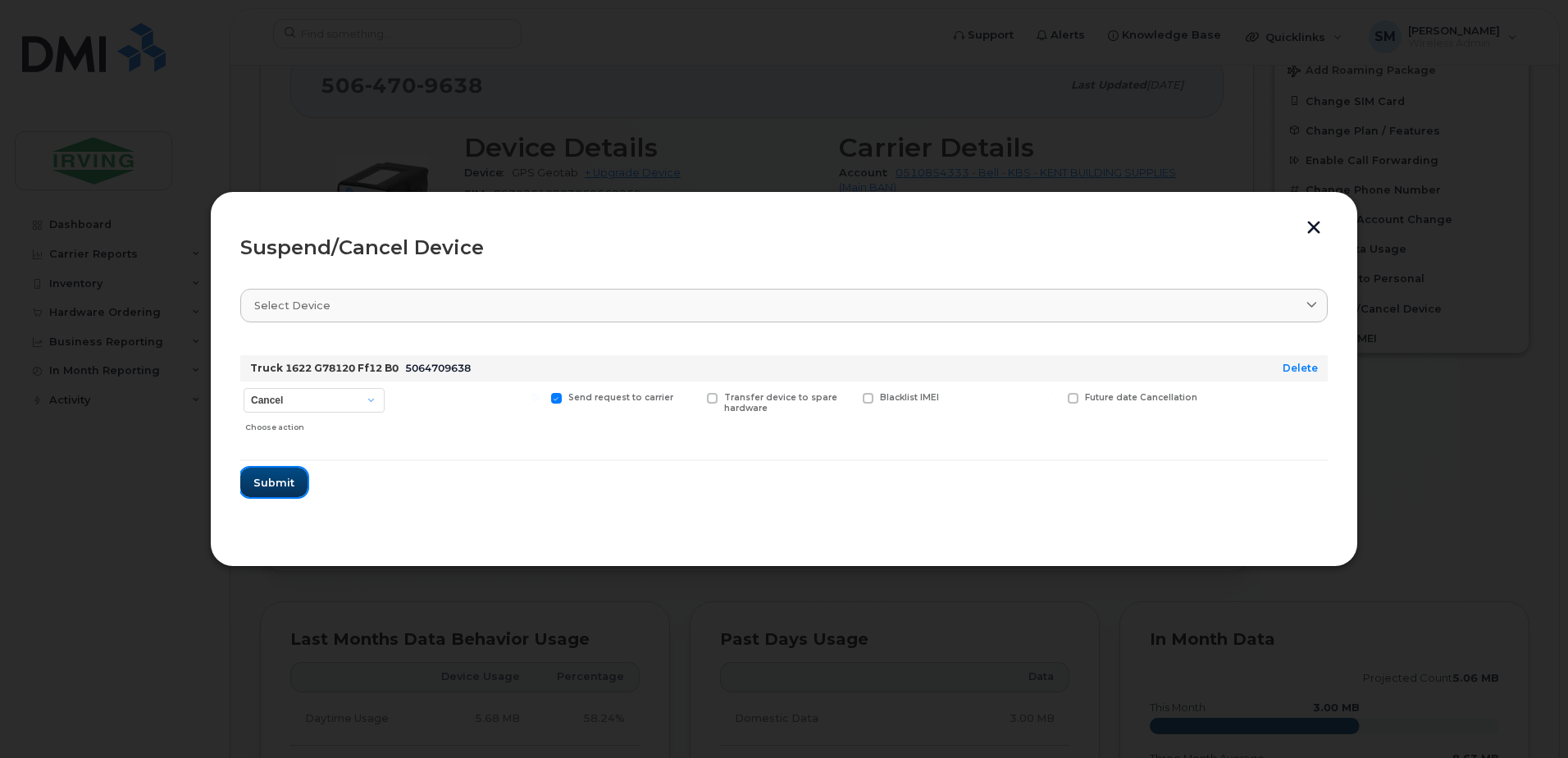
click at [274, 480] on span "Submit" at bounding box center [274, 482] width 41 height 16
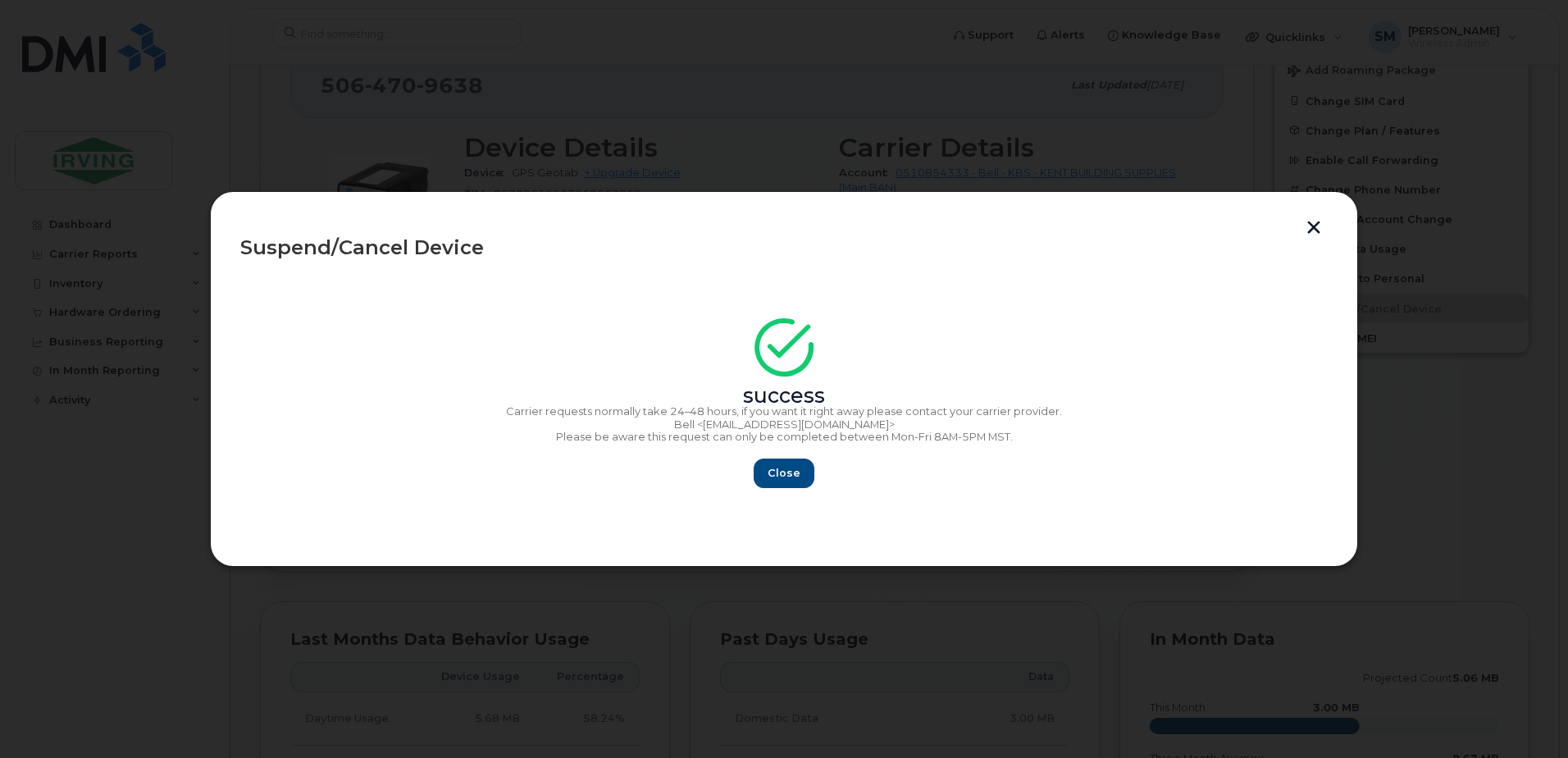
click at [1311, 234] on button "button" at bounding box center [1314, 230] width 25 height 18
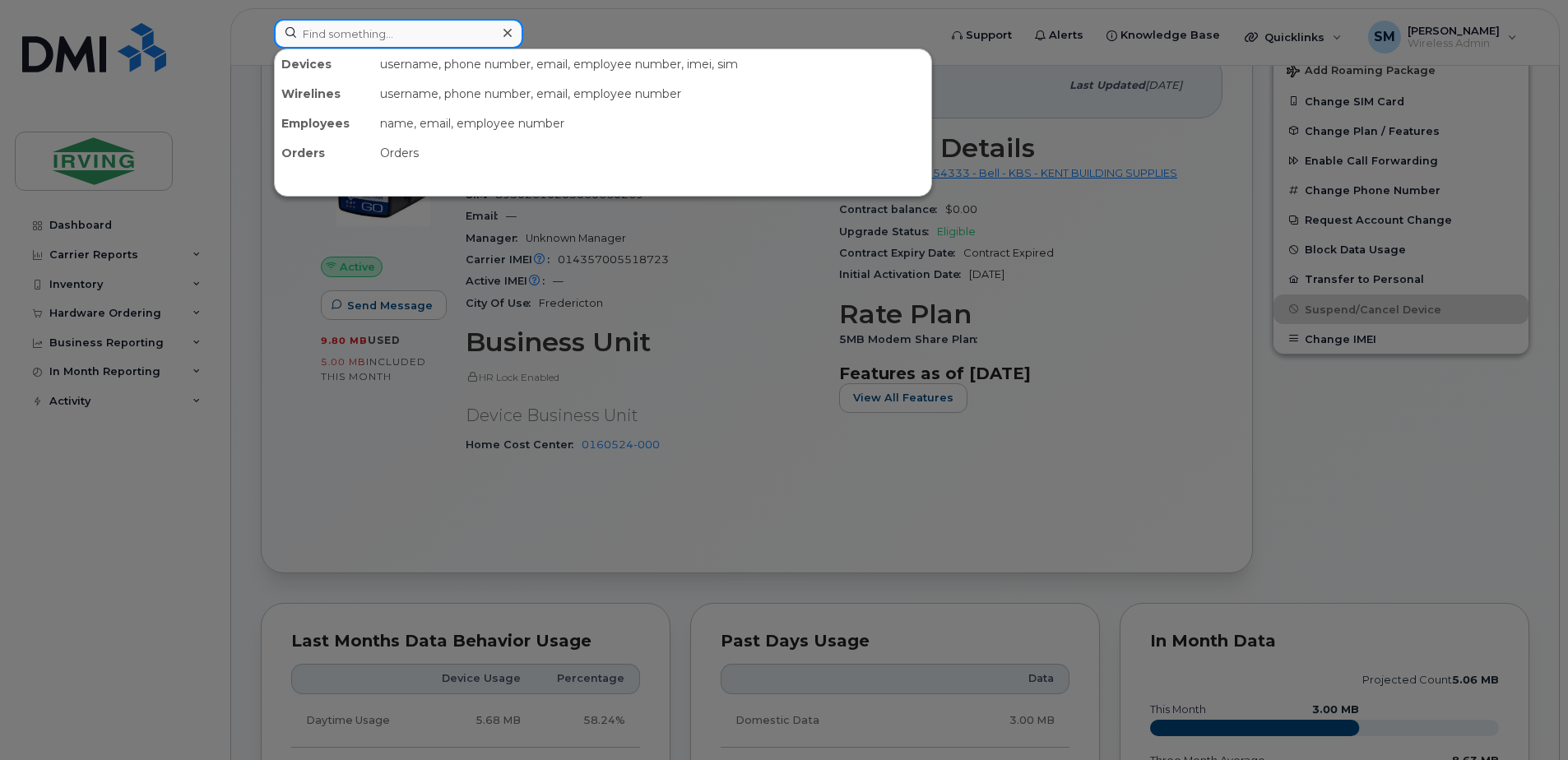
click at [389, 36] on input at bounding box center [398, 33] width 250 height 30
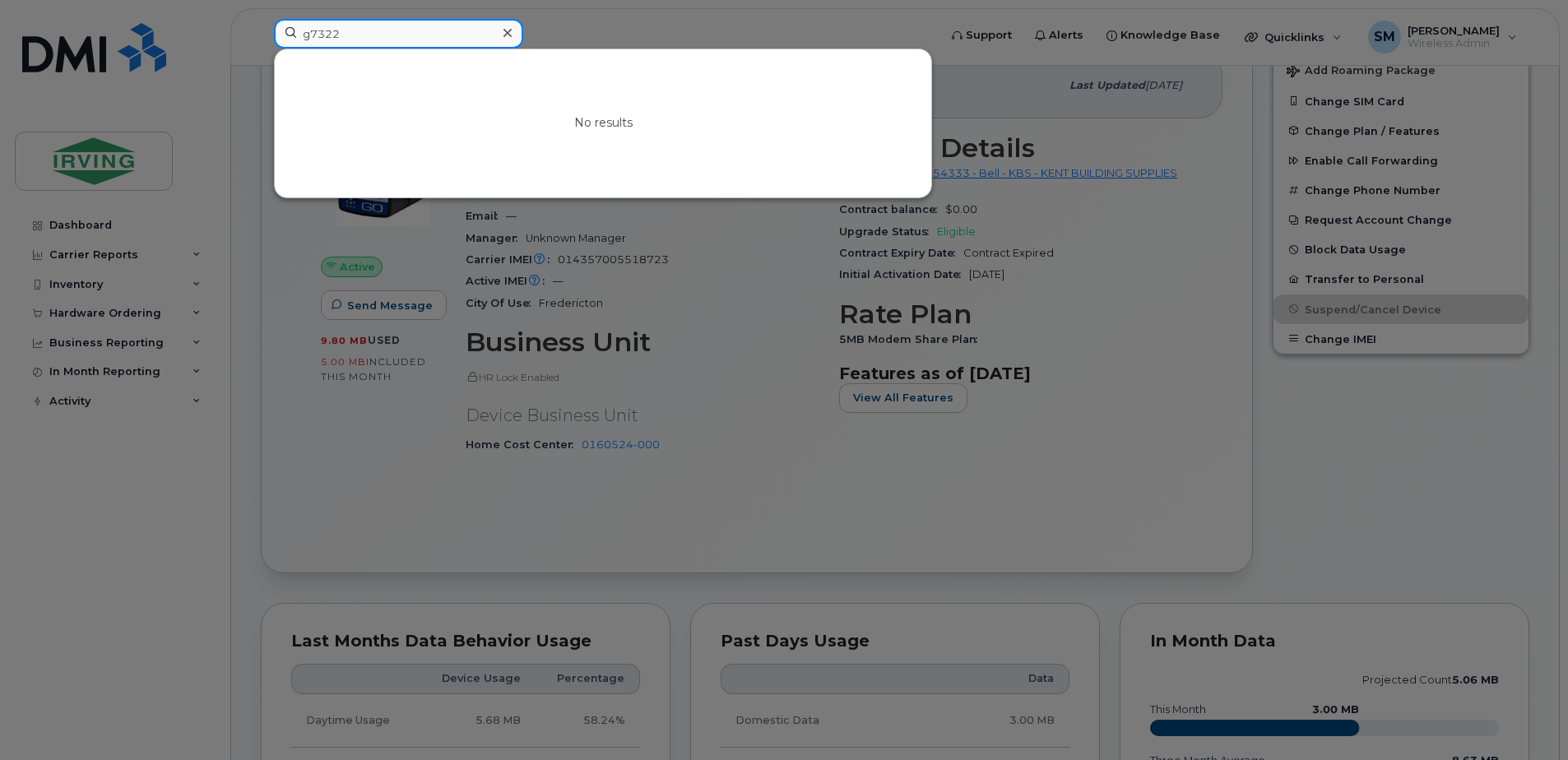
click at [316, 32] on input "g7322" at bounding box center [398, 33] width 250 height 30
click at [330, 32] on input "g7 322" at bounding box center [398, 33] width 250 height 30
drag, startPoint x: 353, startPoint y: 31, endPoint x: 321, endPoint y: 34, distance: 32.1
click at [321, 34] on input "g73 22" at bounding box center [398, 33] width 250 height 30
type input "g73 22"
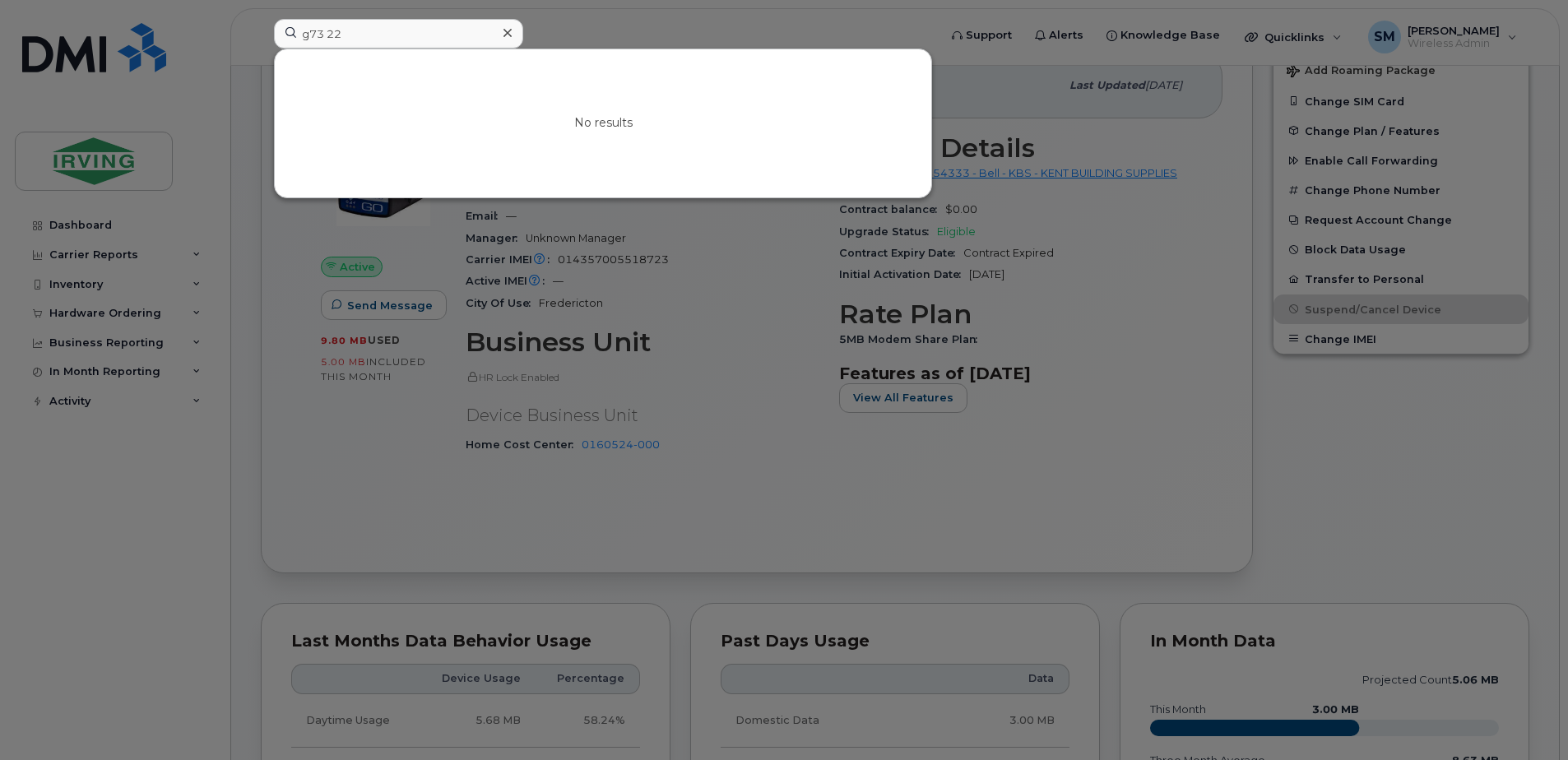
click at [504, 29] on icon at bounding box center [508, 32] width 8 height 13
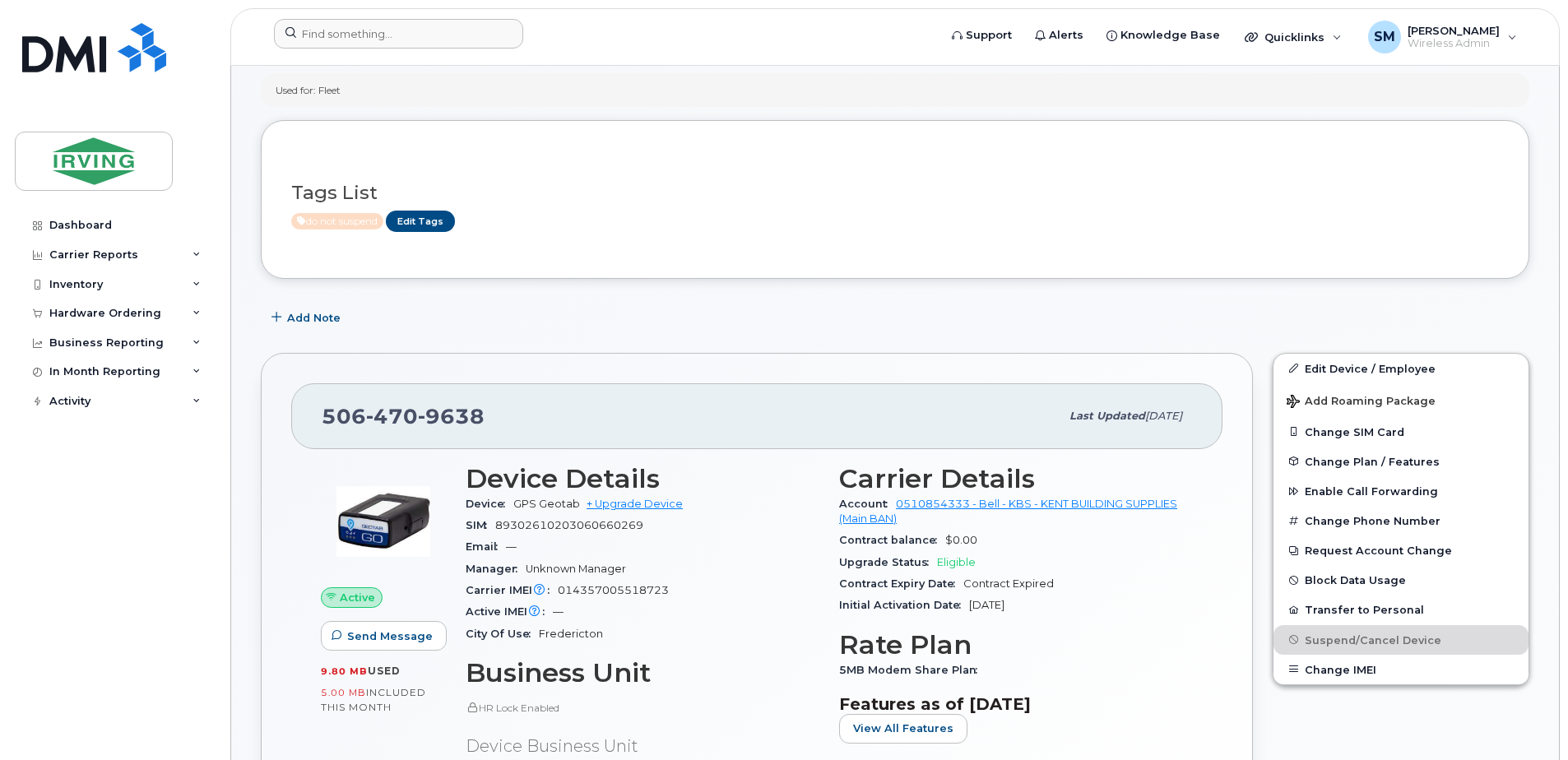
scroll to position [0, 0]
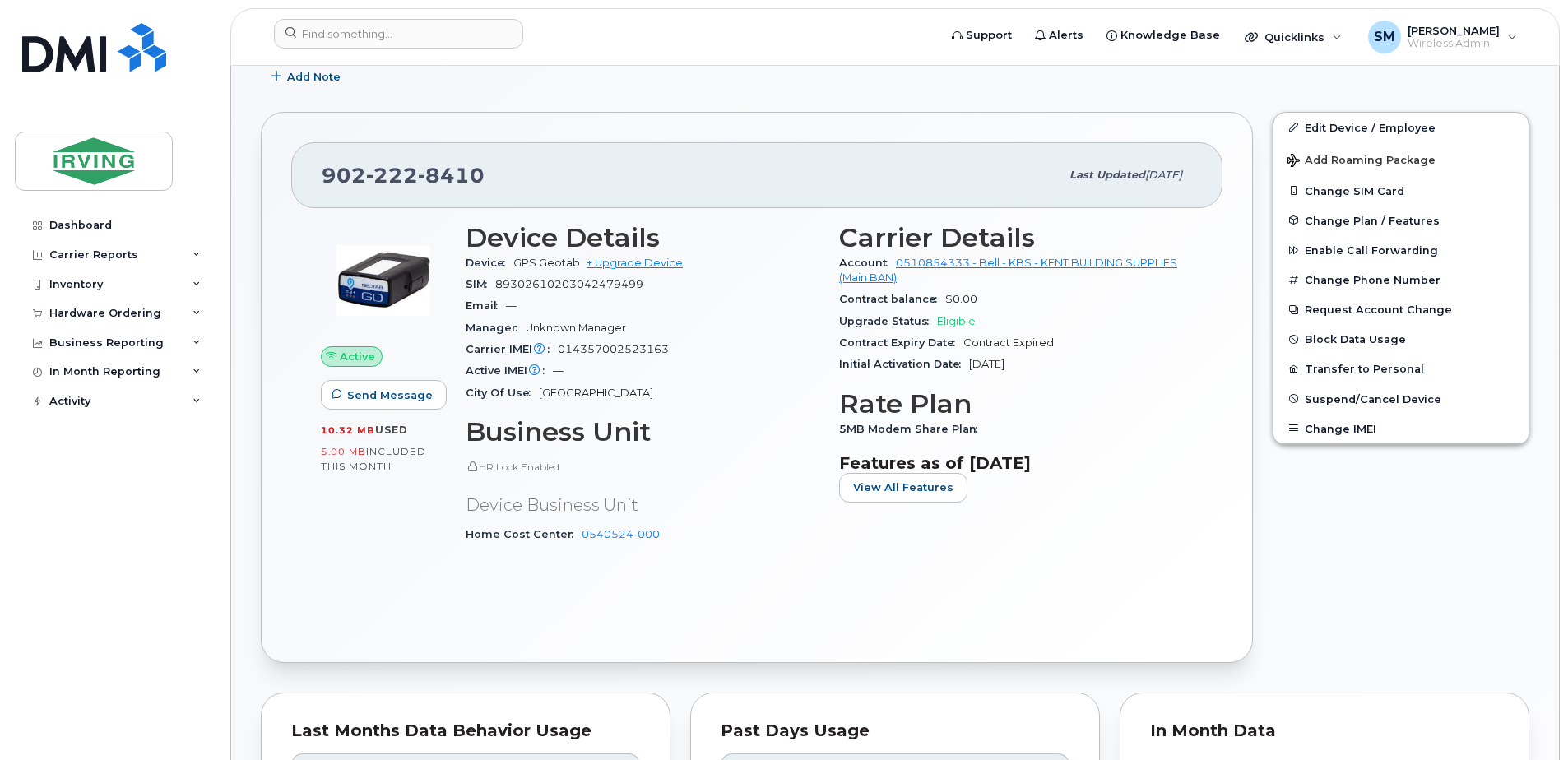
scroll to position [329, 0]
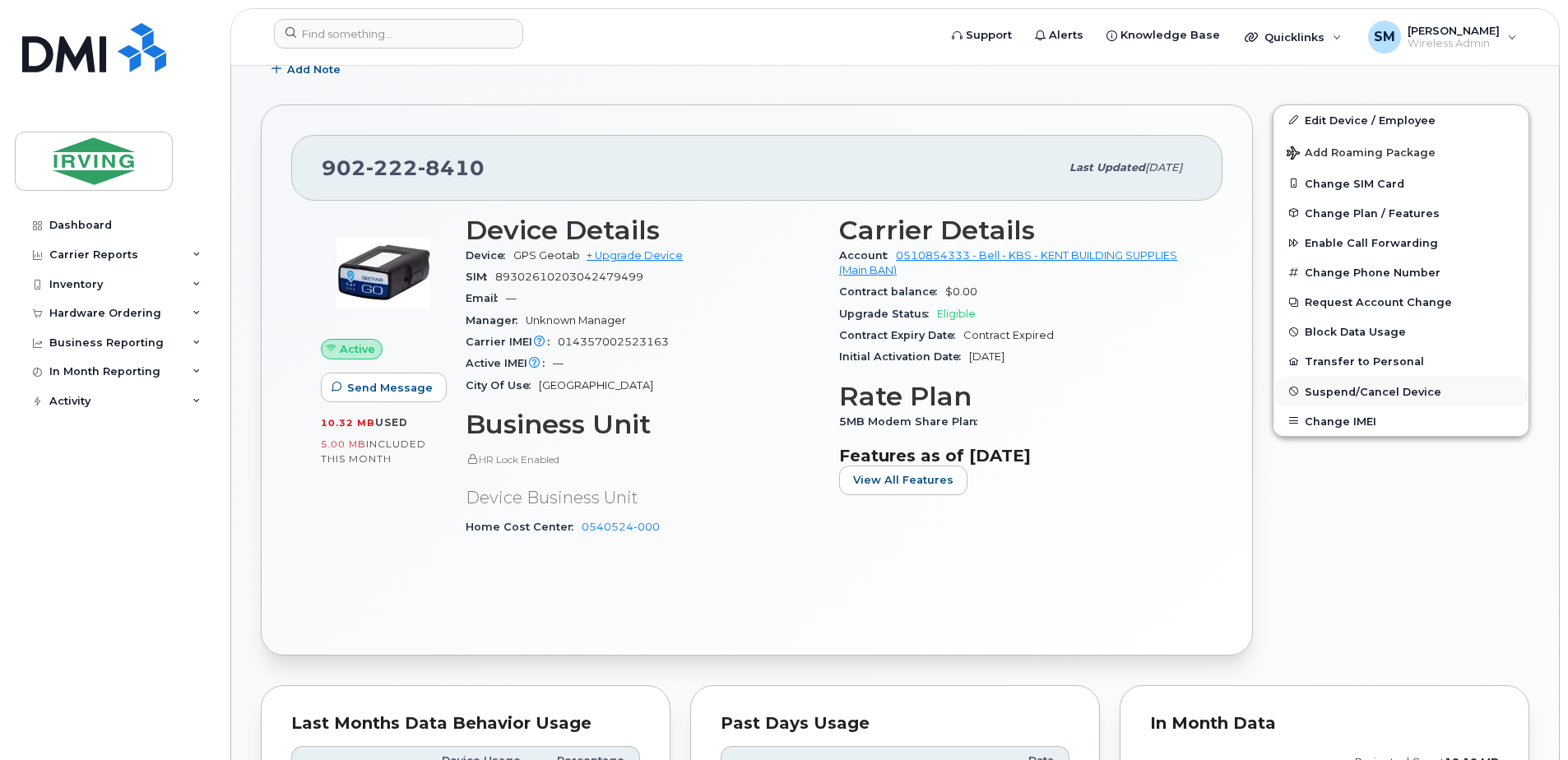
click at [1382, 400] on button "Suspend/Cancel Device" at bounding box center [1401, 392] width 255 height 30
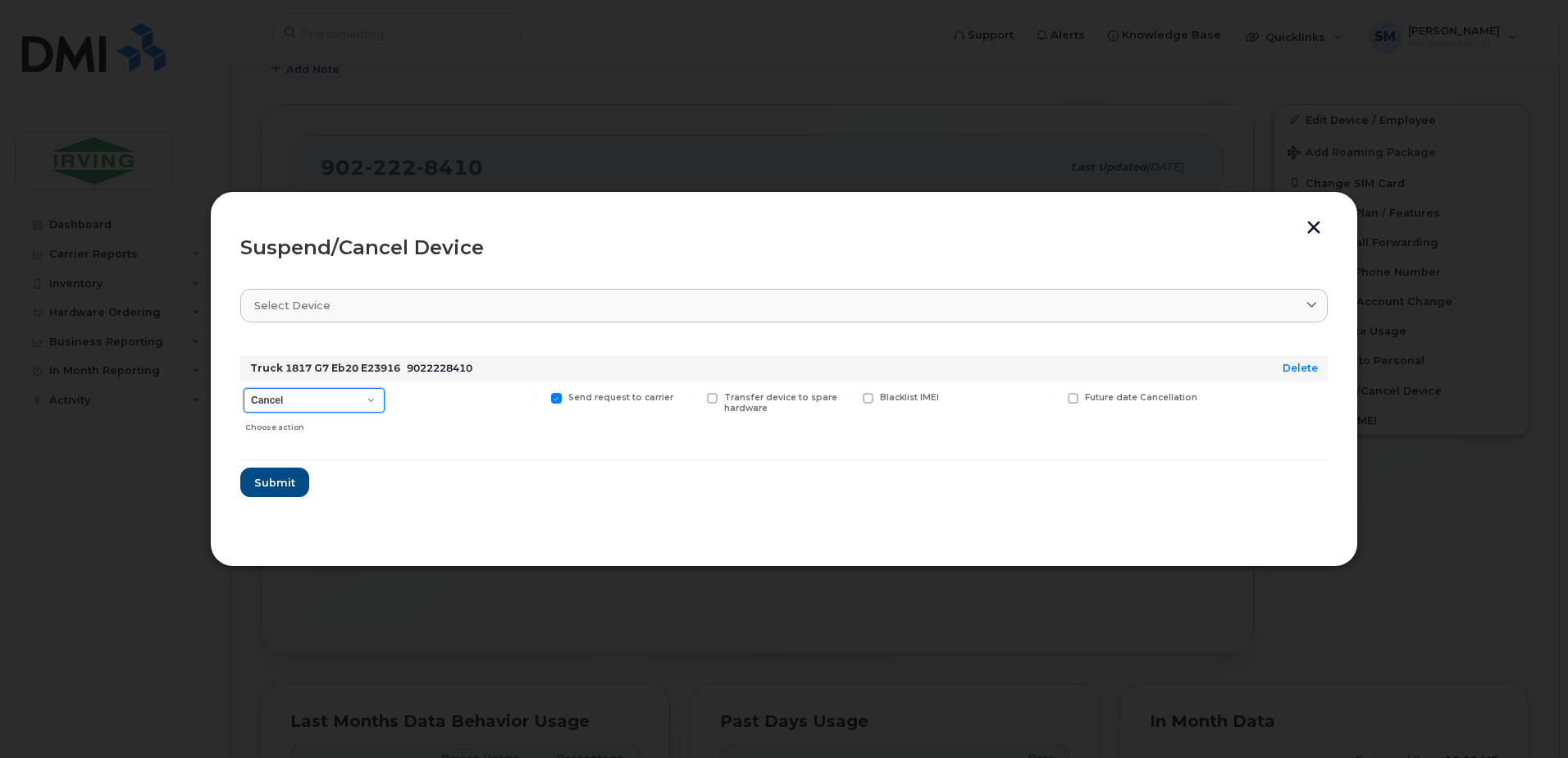
click at [364, 407] on select "Cancel Suspend - Extend Suspension Suspend - Reduced Rate Suspend - Full Rate S…" at bounding box center [314, 400] width 142 height 25
click at [243, 388] on select "Cancel Suspend - Extend Suspension Suspend - Reduced Rate Suspend - Full Rate S…" at bounding box center [314, 400] width 142 height 25
click at [294, 482] on button "Submit" at bounding box center [274, 482] width 68 height 30
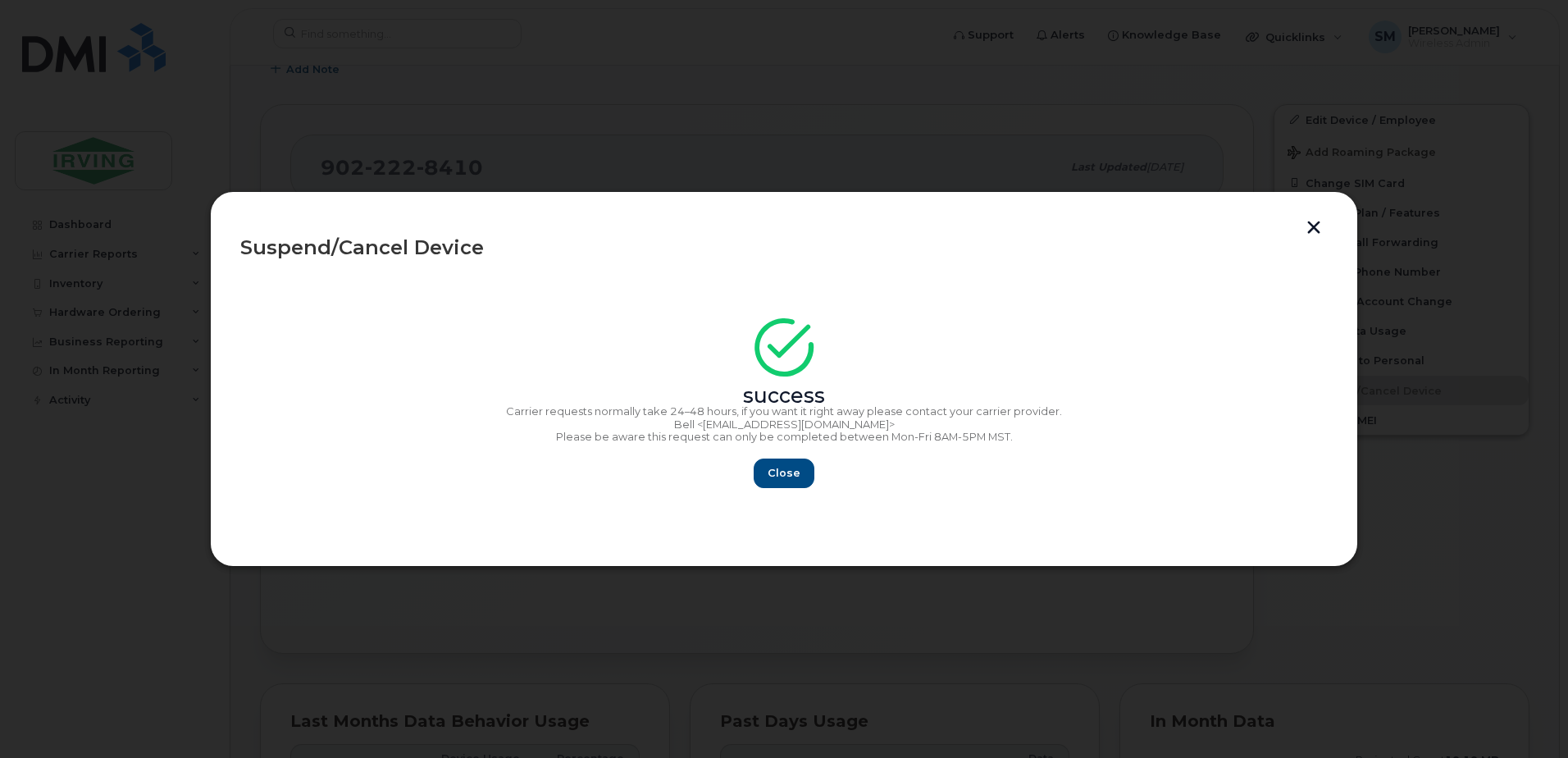
click at [1321, 224] on button "button" at bounding box center [1314, 230] width 25 height 18
